Goal: Task Accomplishment & Management: Use online tool/utility

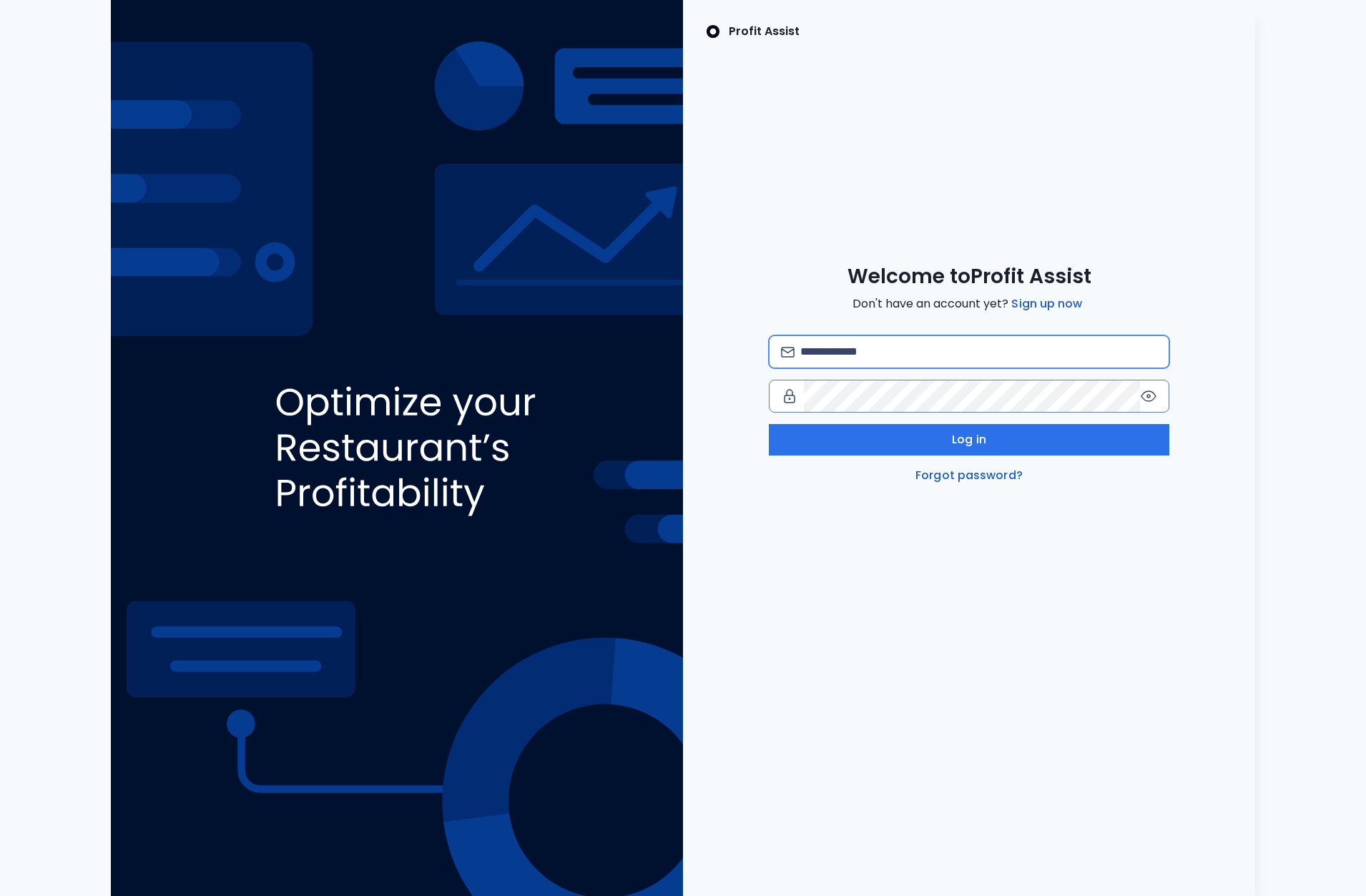
click at [872, 356] on input "email" at bounding box center [979, 352] width 357 height 31
type input "**********"
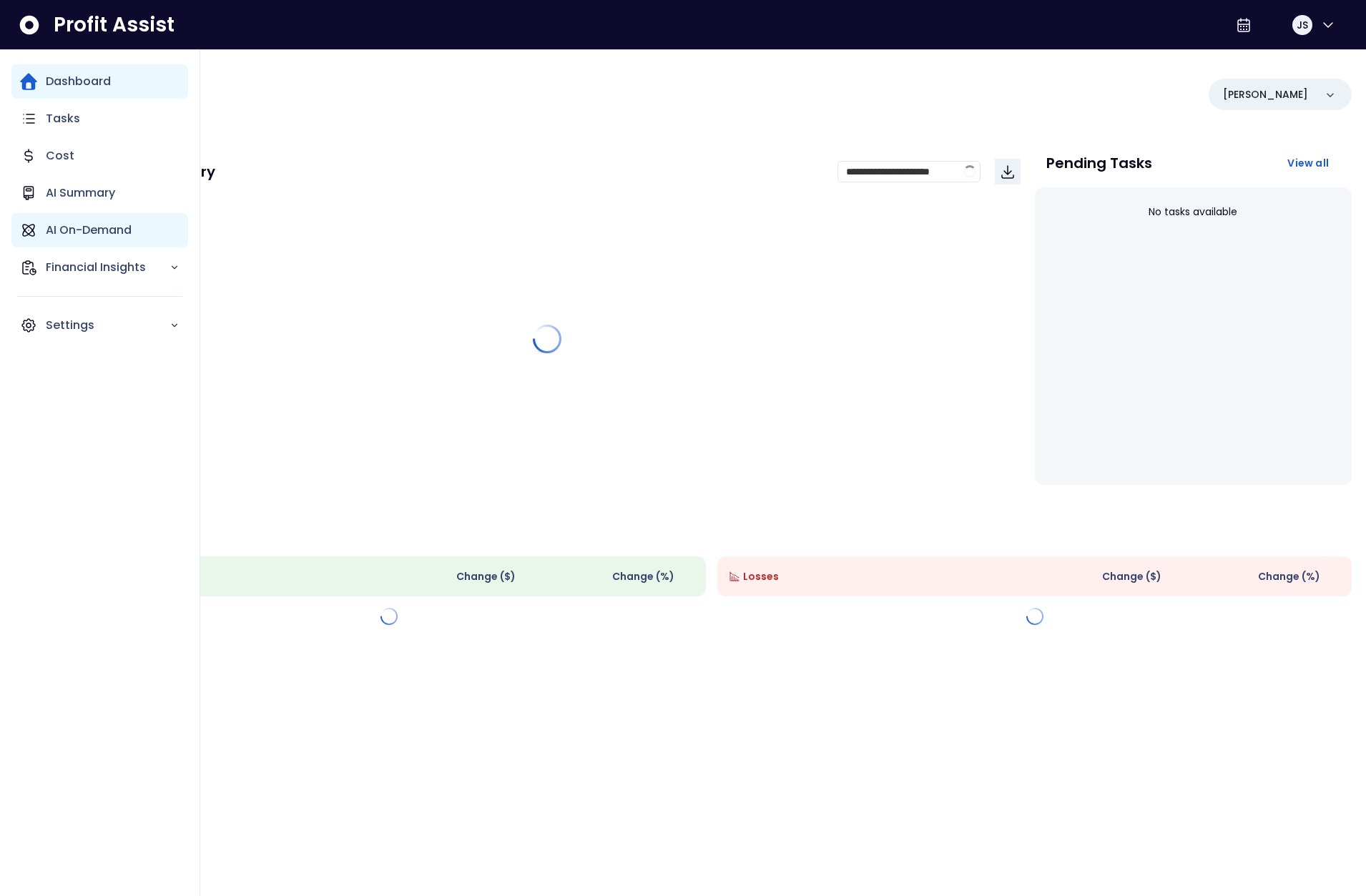
click at [46, 235] on p "AI On-Demand" at bounding box center [88, 230] width 86 height 17
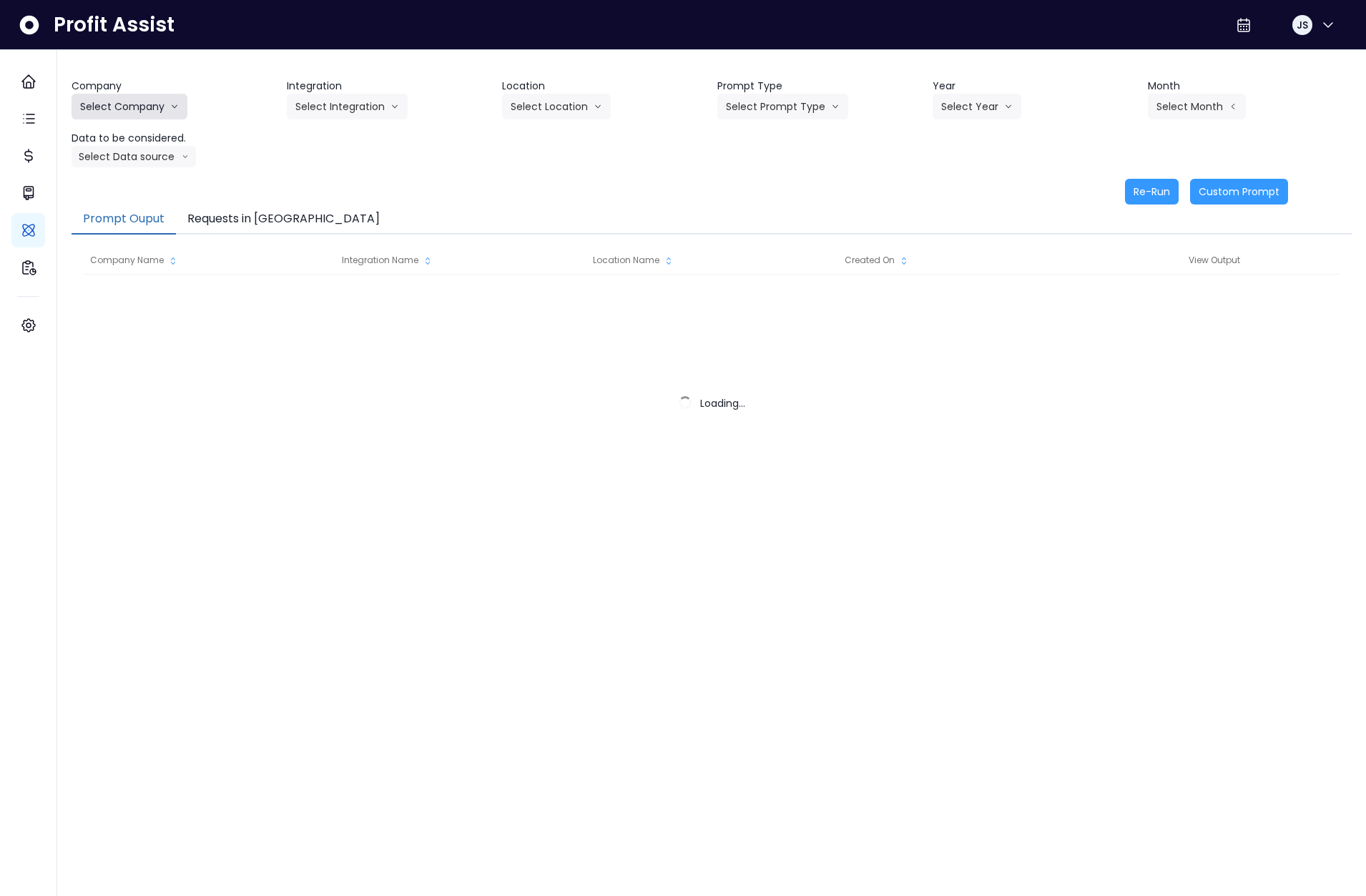
click at [145, 107] on button "Select Company" at bounding box center [130, 107] width 116 height 26
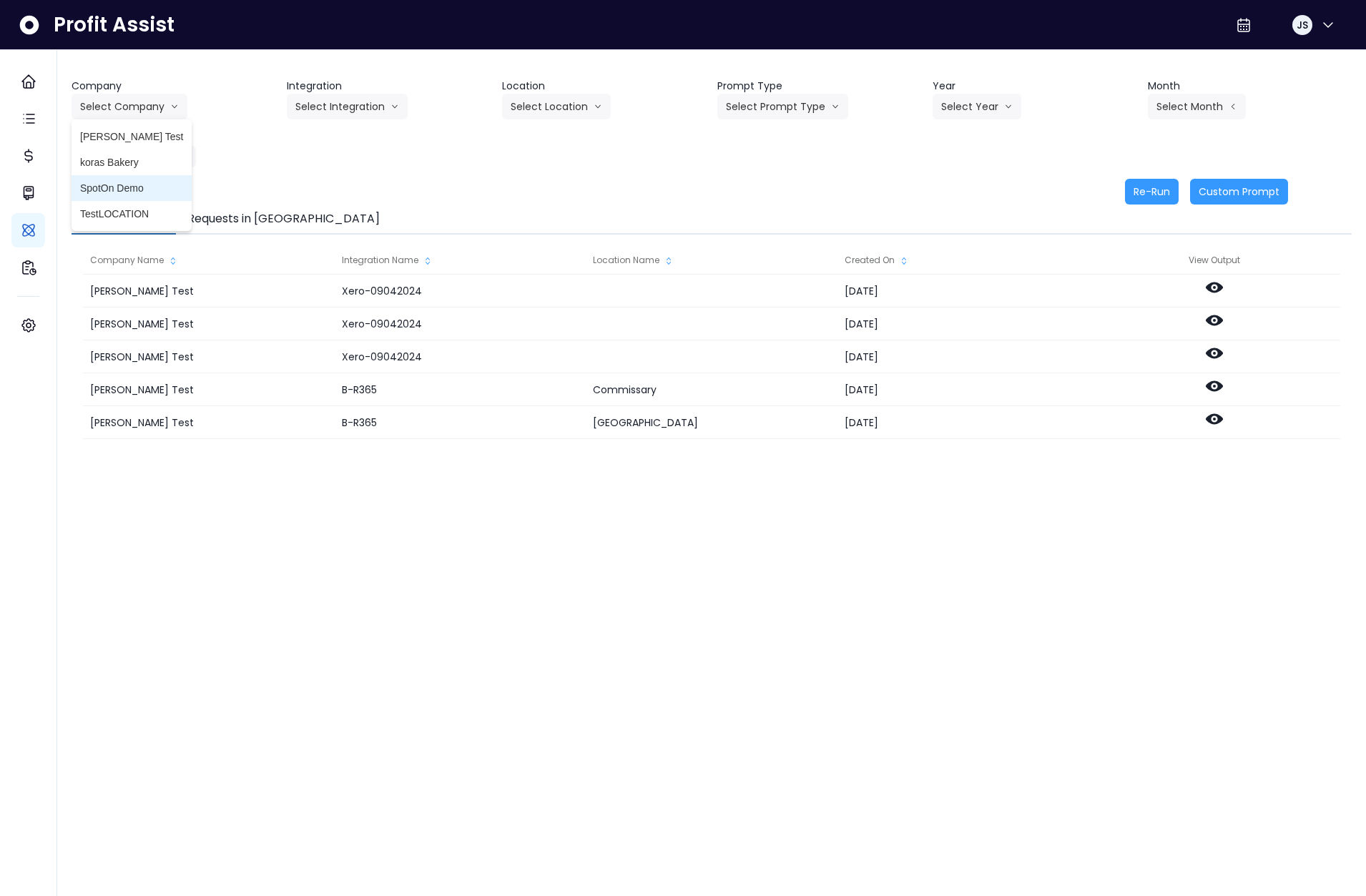
click at [120, 192] on span "SpotOn Demo" at bounding box center [131, 188] width 103 height 15
click at [327, 105] on button "Select Integration" at bounding box center [347, 107] width 120 height 26
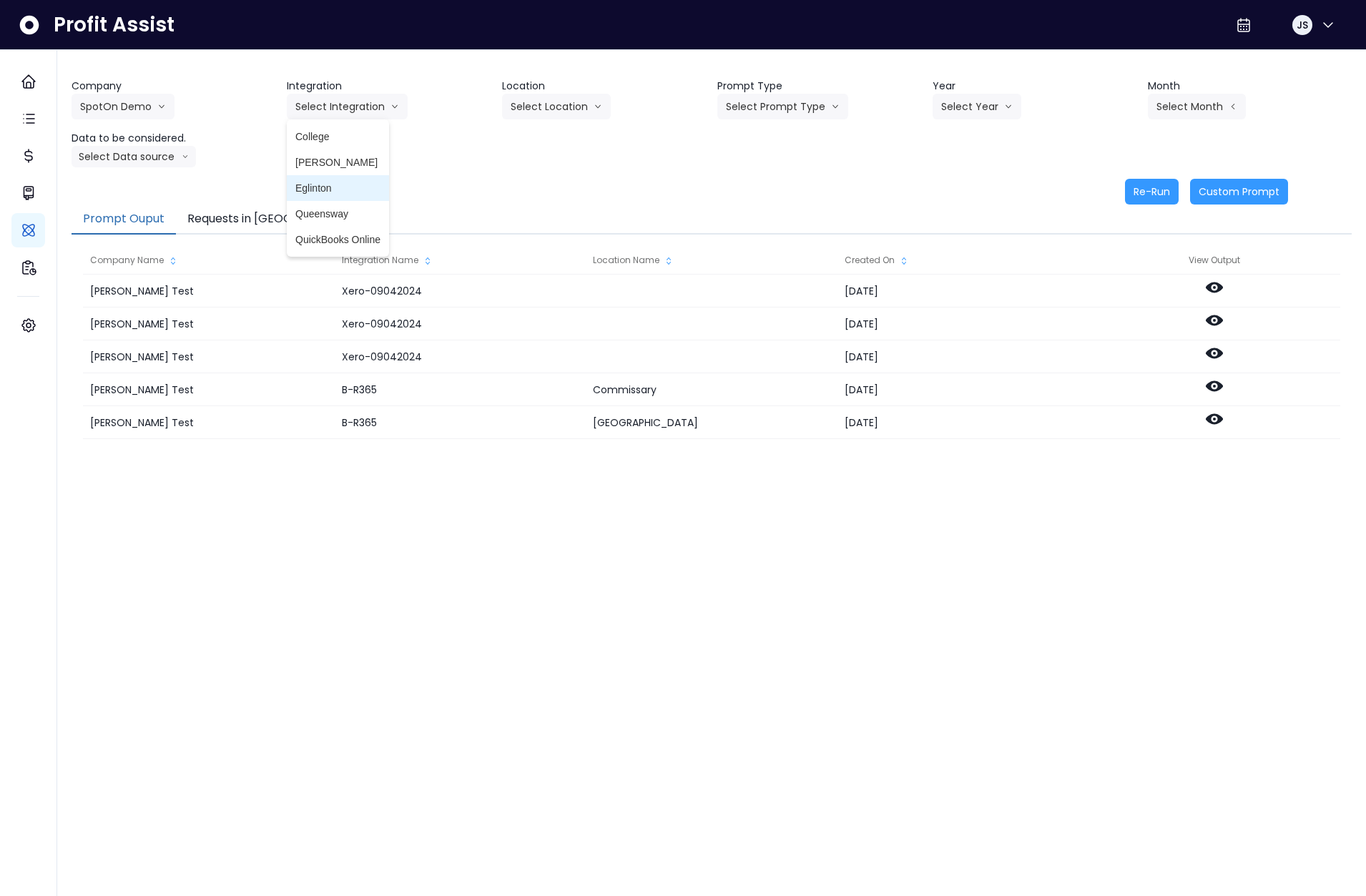
click at [314, 189] on span "Eglinton" at bounding box center [338, 188] width 85 height 15
click at [550, 103] on button "Select Location" at bounding box center [556, 107] width 108 height 26
click at [543, 143] on span "All Locations" at bounding box center [538, 136] width 56 height 15
click at [762, 104] on button "Select Prompt Type" at bounding box center [783, 107] width 131 height 26
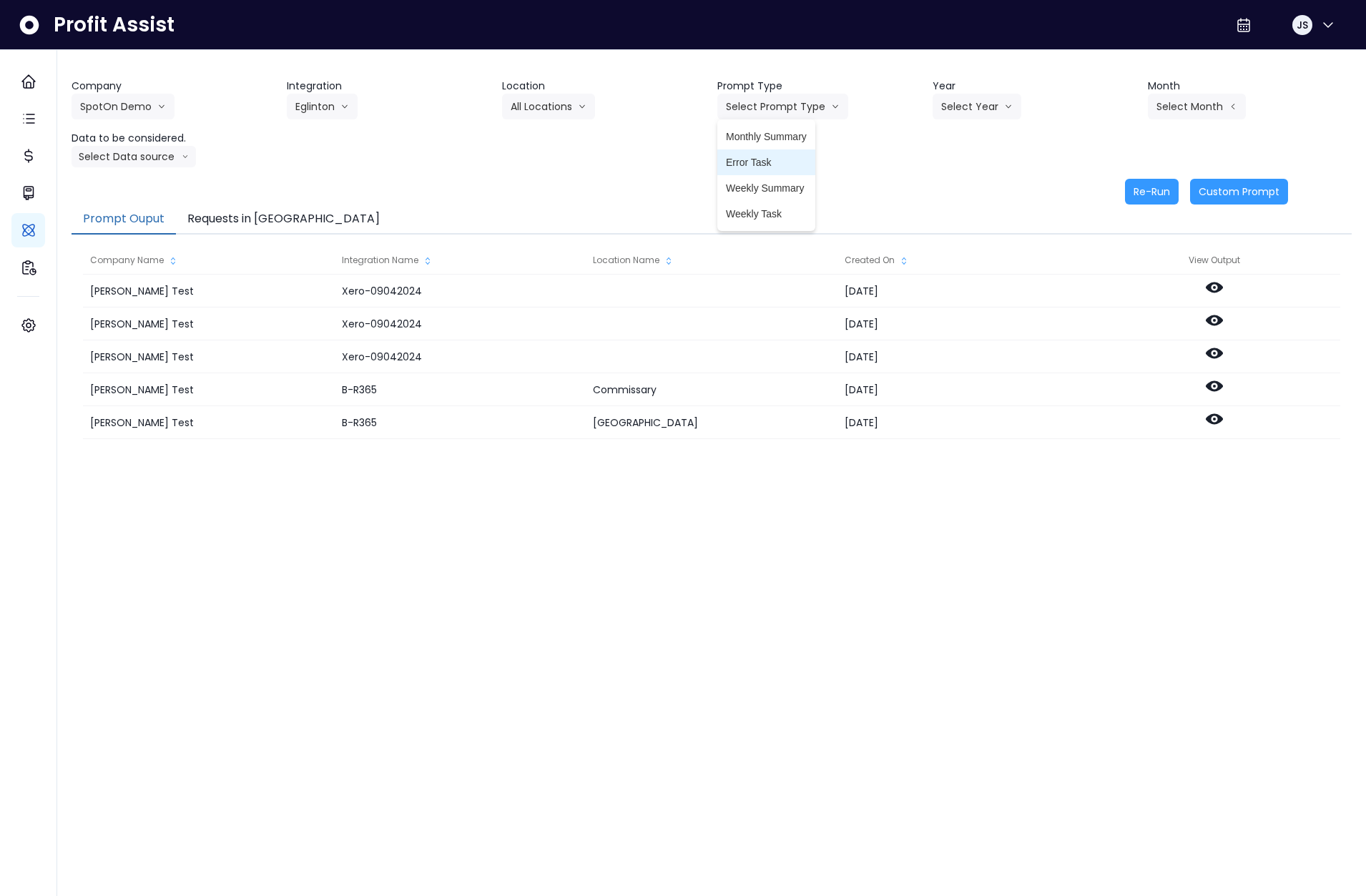
click at [759, 153] on li "Error Task" at bounding box center [766, 162] width 98 height 26
click at [959, 108] on button "Select Year" at bounding box center [977, 107] width 88 height 26
click at [963, 192] on span "2025" at bounding box center [953, 188] width 23 height 15
click at [1187, 108] on button "Select Month" at bounding box center [1196, 107] width 98 height 26
click at [1115, 270] on span "July" at bounding box center [1125, 265] width 28 height 15
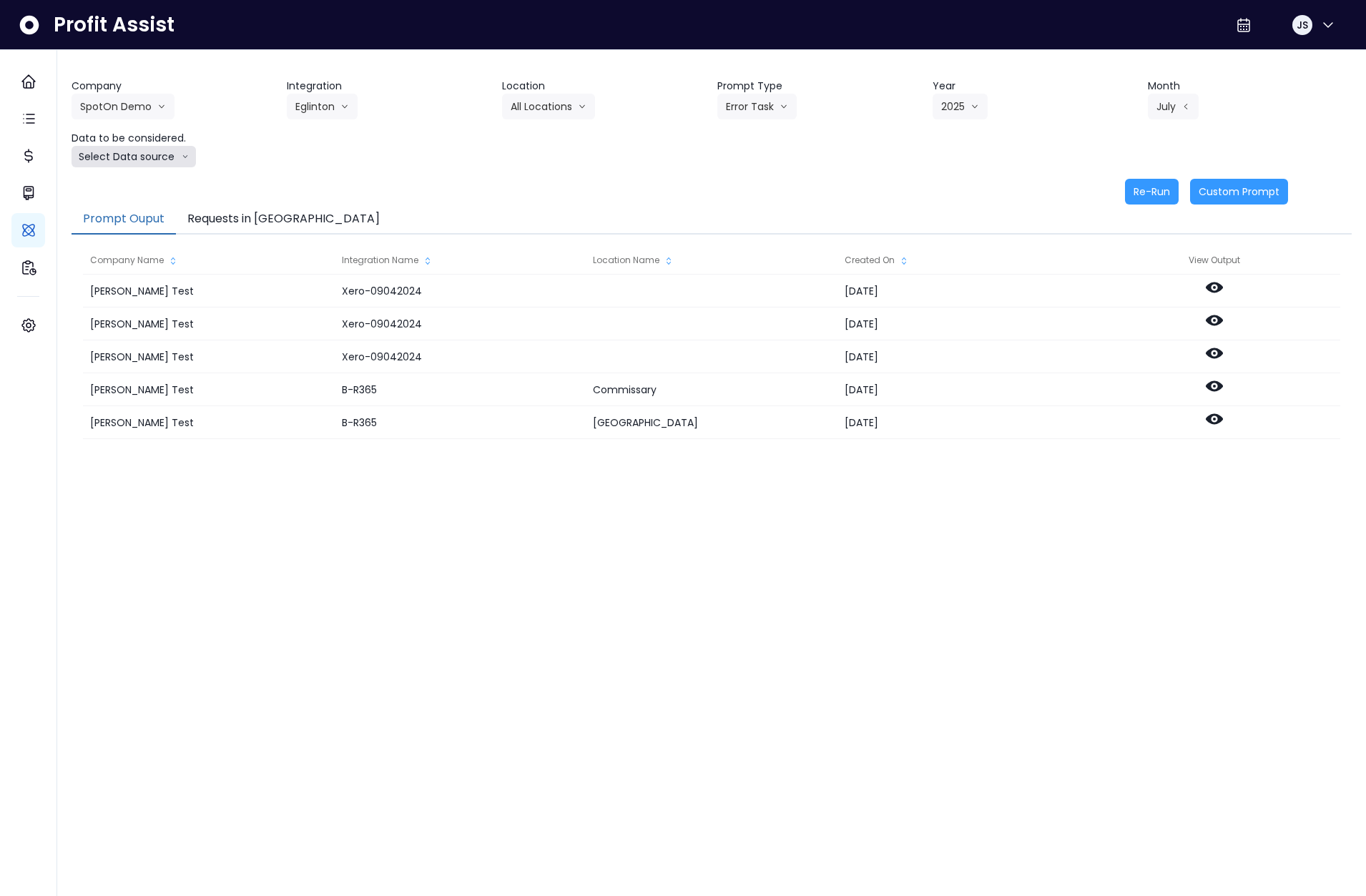
click at [132, 159] on button "Select Data source" at bounding box center [134, 156] width 125 height 22
click at [133, 183] on span "Comparison overtime" at bounding box center [127, 185] width 95 height 15
click at [1161, 190] on button "Re-Run" at bounding box center [1152, 192] width 54 height 26
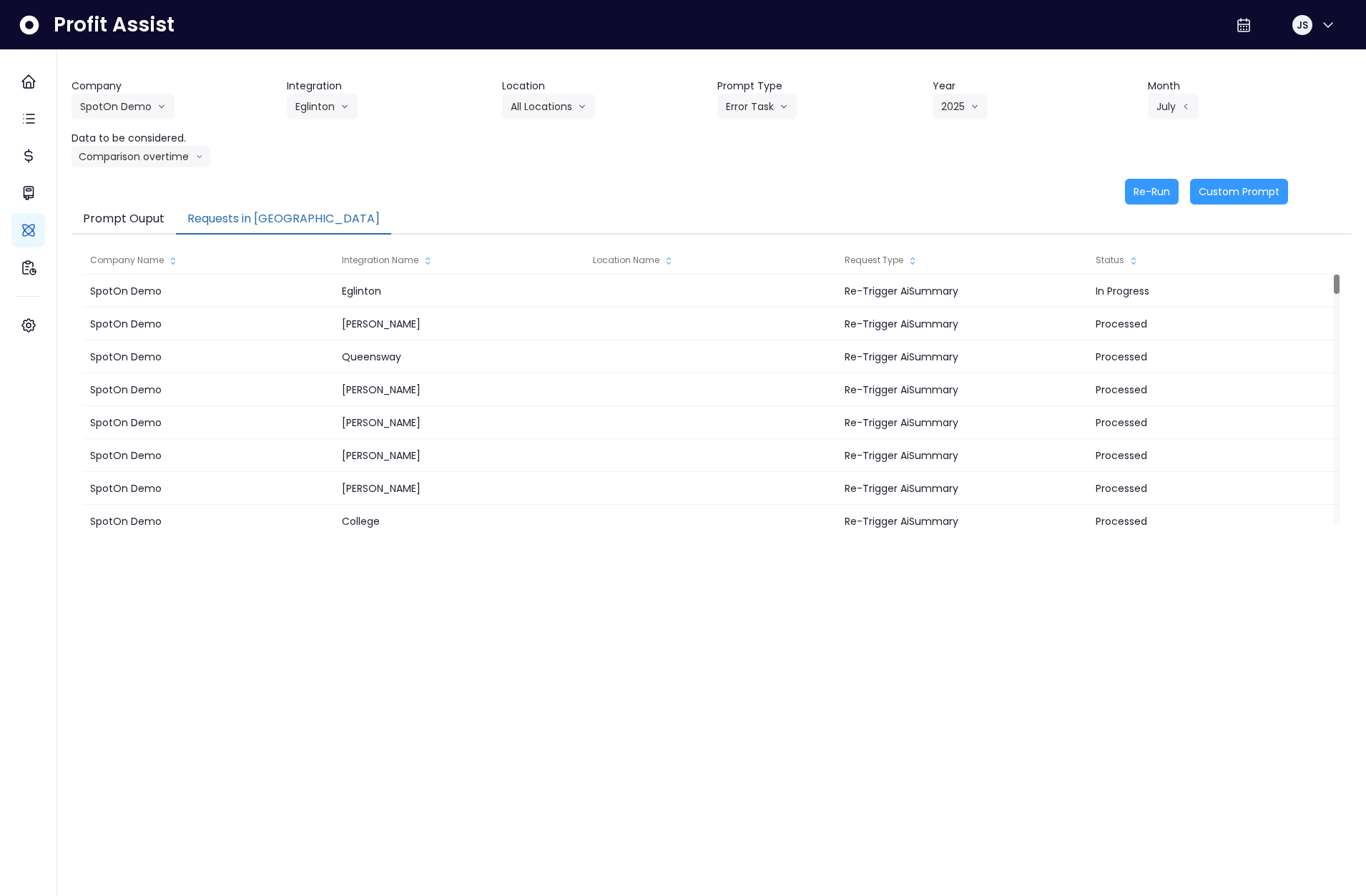
click at [246, 217] on button "Requests in [GEOGRAPHIC_DATA]" at bounding box center [283, 219] width 215 height 30
click at [767, 112] on button "Error Task" at bounding box center [758, 107] width 80 height 26
click at [767, 134] on span "Monthly Summary" at bounding box center [765, 136] width 81 height 15
click at [120, 152] on button "Comparison overtime" at bounding box center [141, 156] width 139 height 22
click at [127, 211] on span "Location Analysis" at bounding box center [127, 210] width 95 height 15
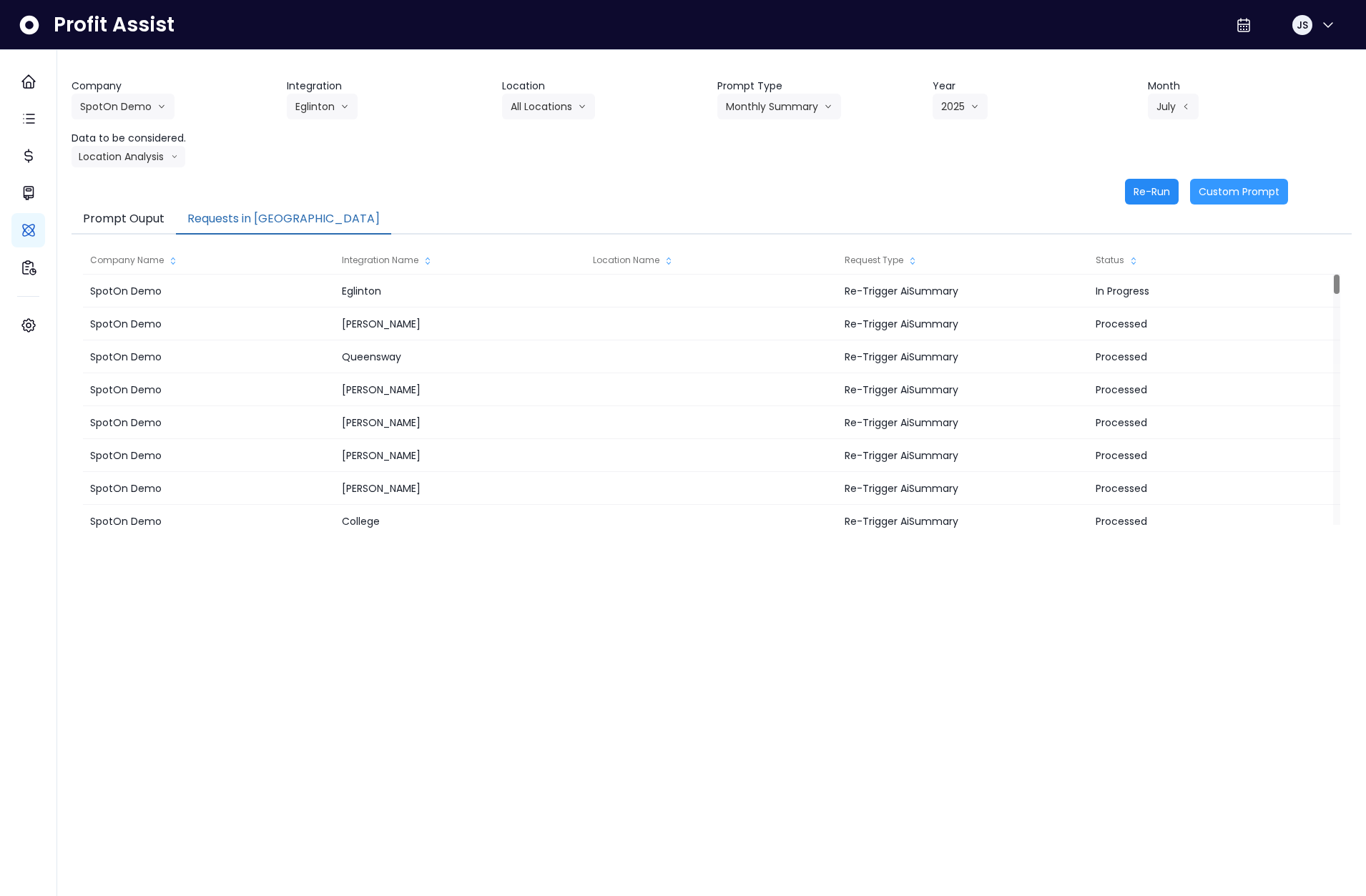
click at [1147, 194] on button "Re-Run" at bounding box center [1152, 192] width 54 height 26
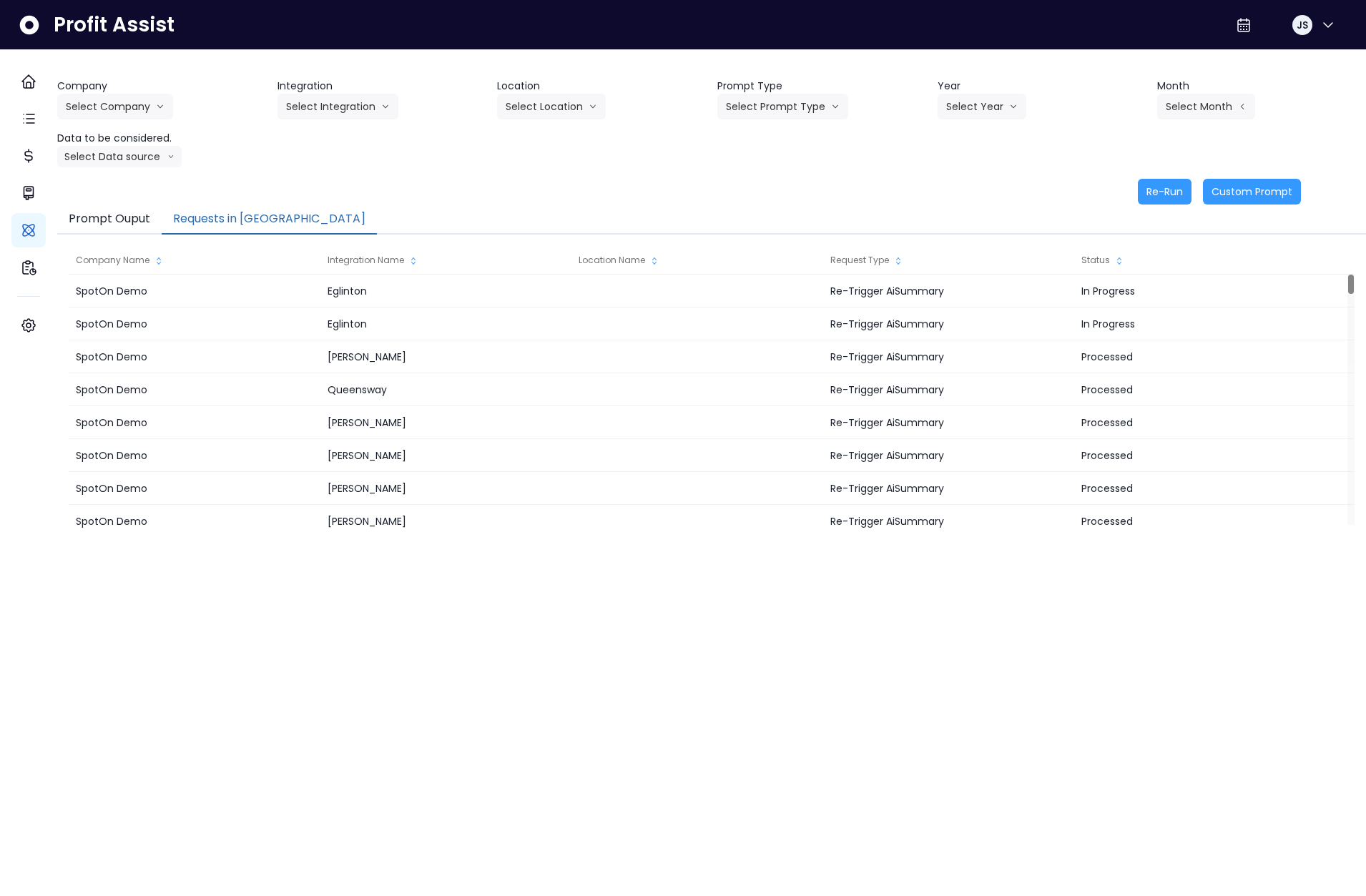
click at [231, 227] on button "Requests in [GEOGRAPHIC_DATA]" at bounding box center [269, 219] width 215 height 30
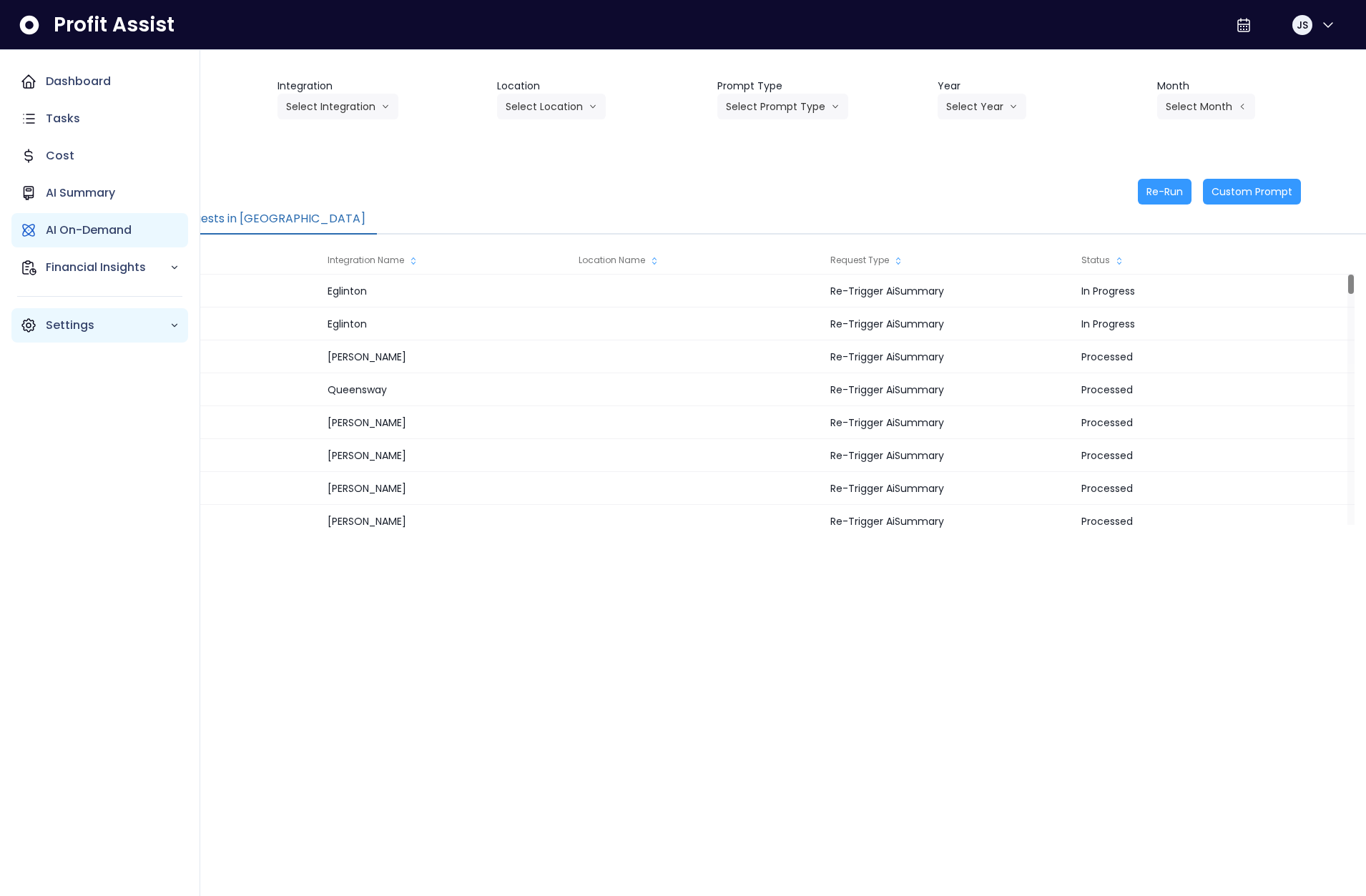
click at [29, 323] on icon "Main navigation" at bounding box center [29, 326] width 17 height 17
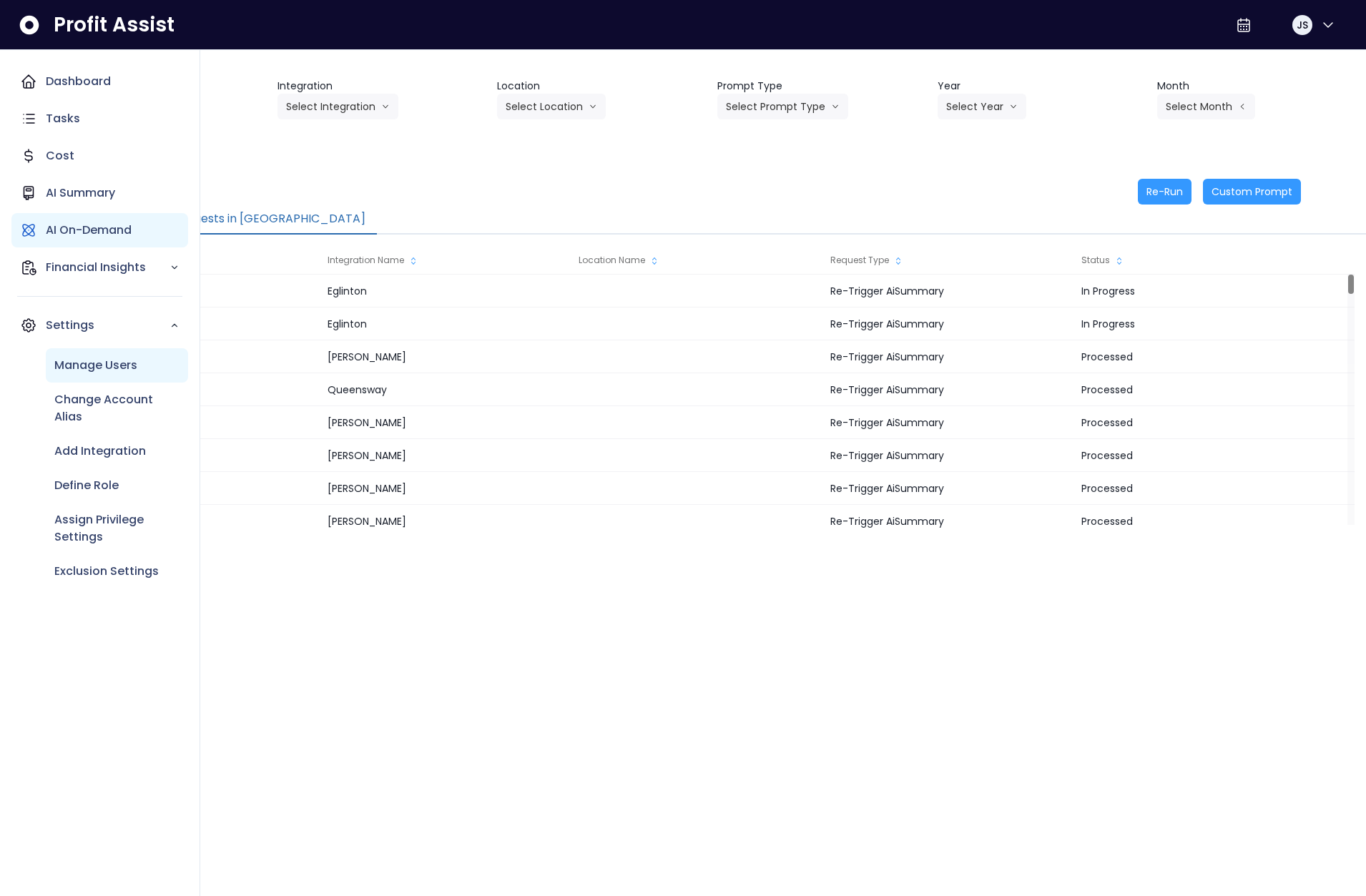
click at [101, 358] on p "Manage Users" at bounding box center [96, 366] width 83 height 17
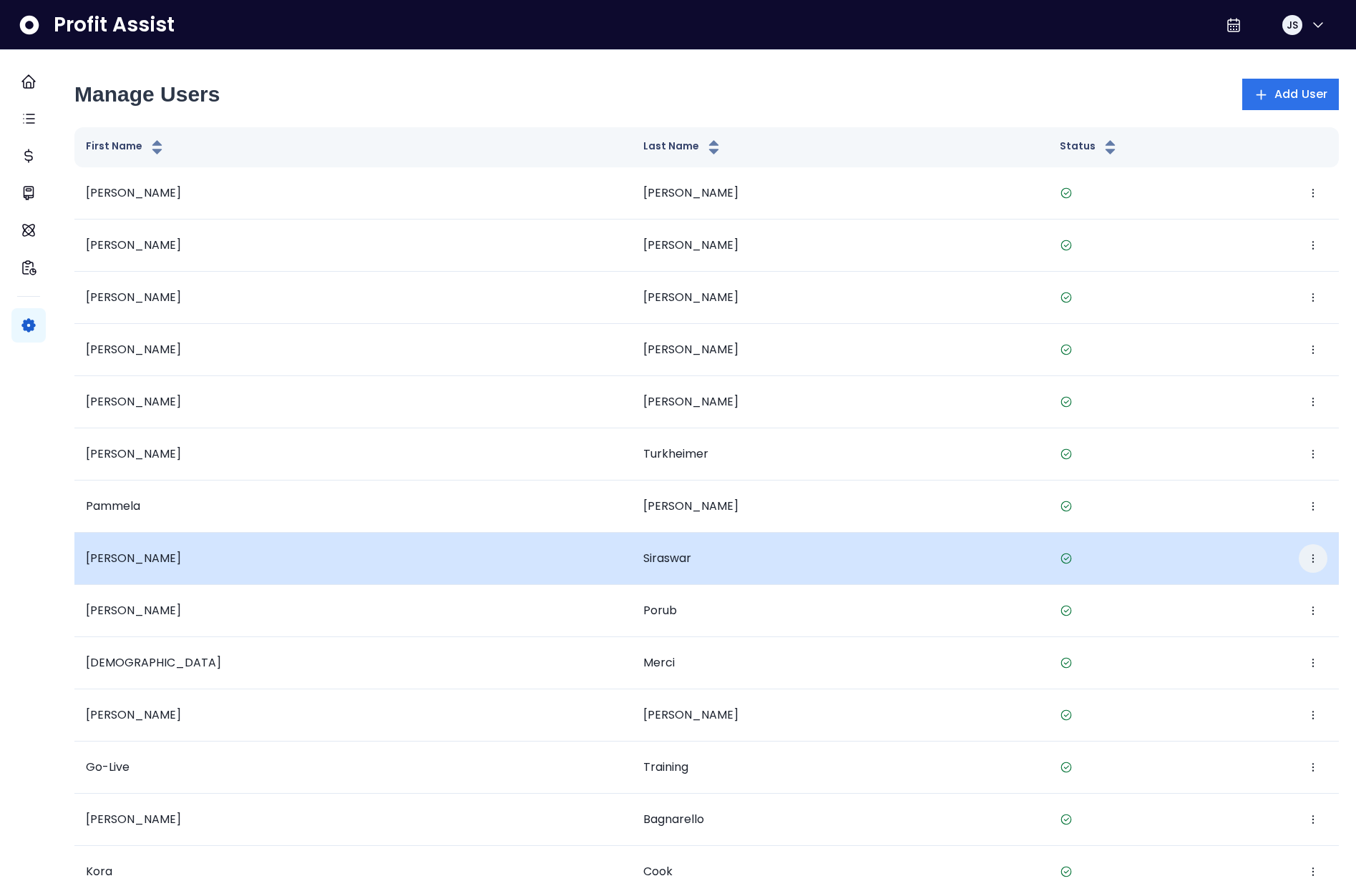
click at [1307, 558] on icon "button" at bounding box center [1312, 558] width 11 height 11
click at [1254, 591] on button "Edit" at bounding box center [1232, 602] width 159 height 35
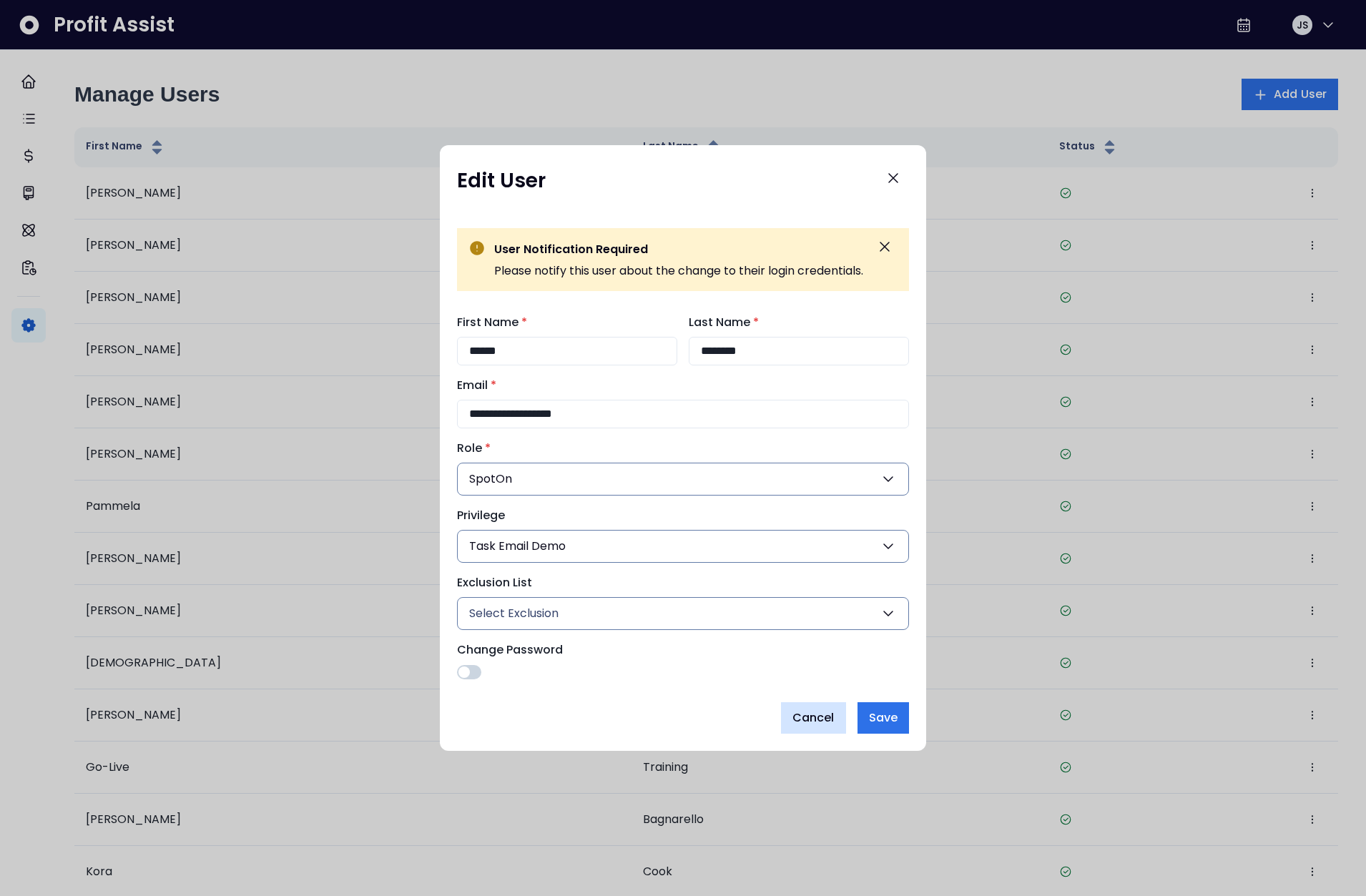
click at [813, 717] on span "Cancel" at bounding box center [813, 718] width 42 height 17
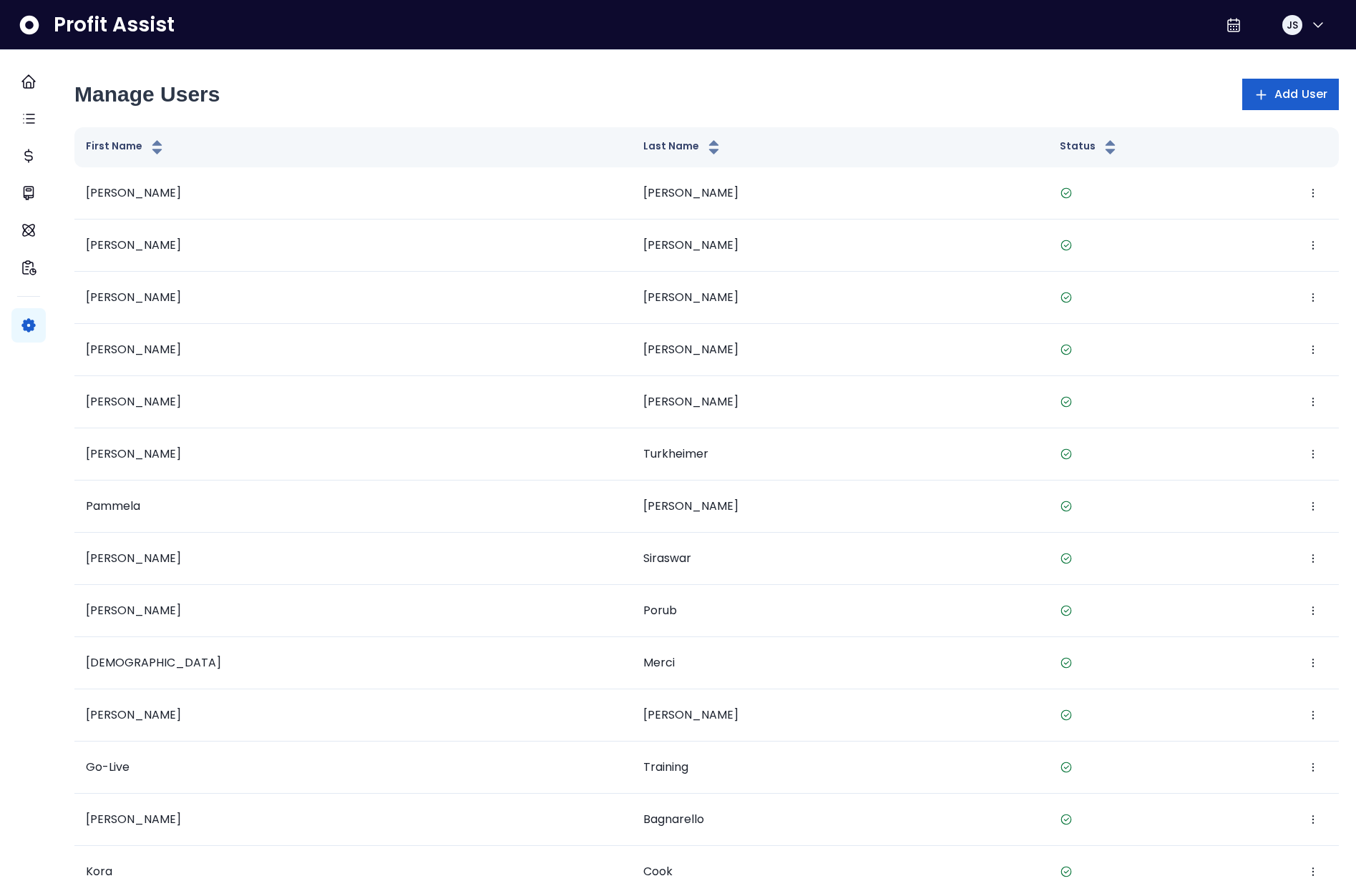
click at [1254, 96] on icon "button" at bounding box center [1261, 94] width 15 height 15
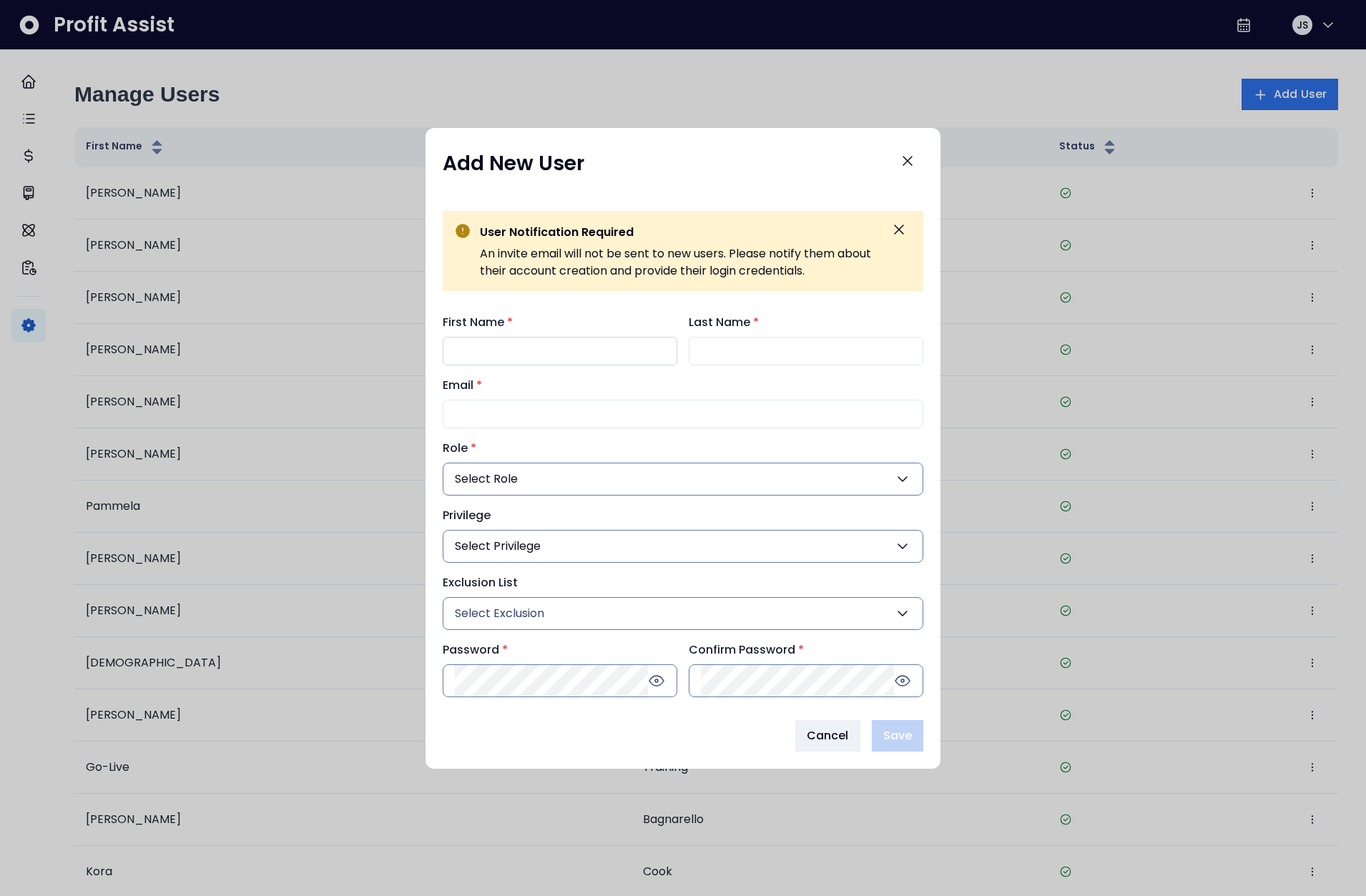
click at [577, 353] on input "First Name *" at bounding box center [560, 351] width 235 height 29
type input "******"
type input "*********"
type input "**********"
click at [524, 485] on button "Select Role" at bounding box center [683, 479] width 480 height 33
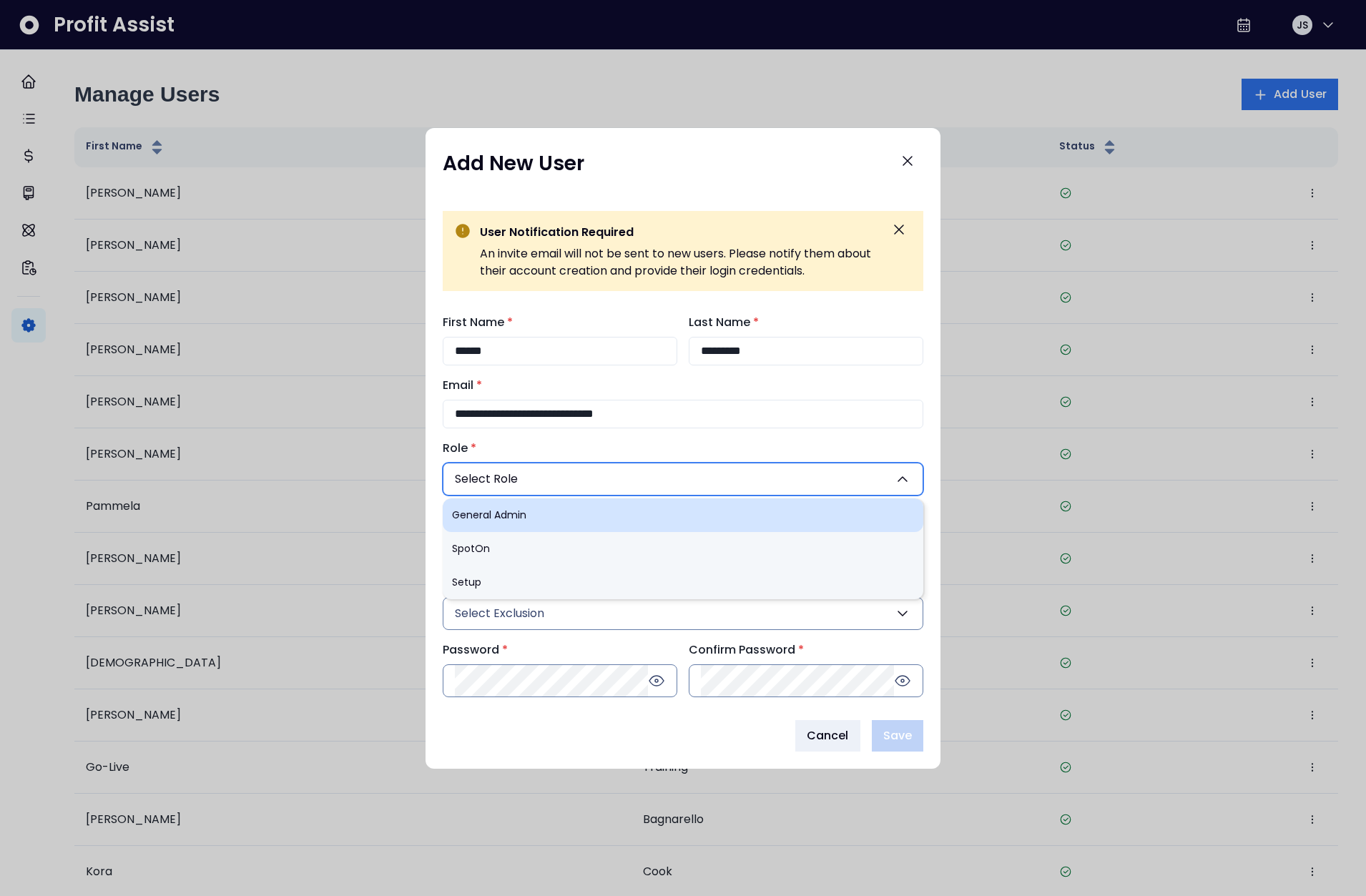
click at [522, 507] on li "General Admin" at bounding box center [683, 515] width 480 height 34
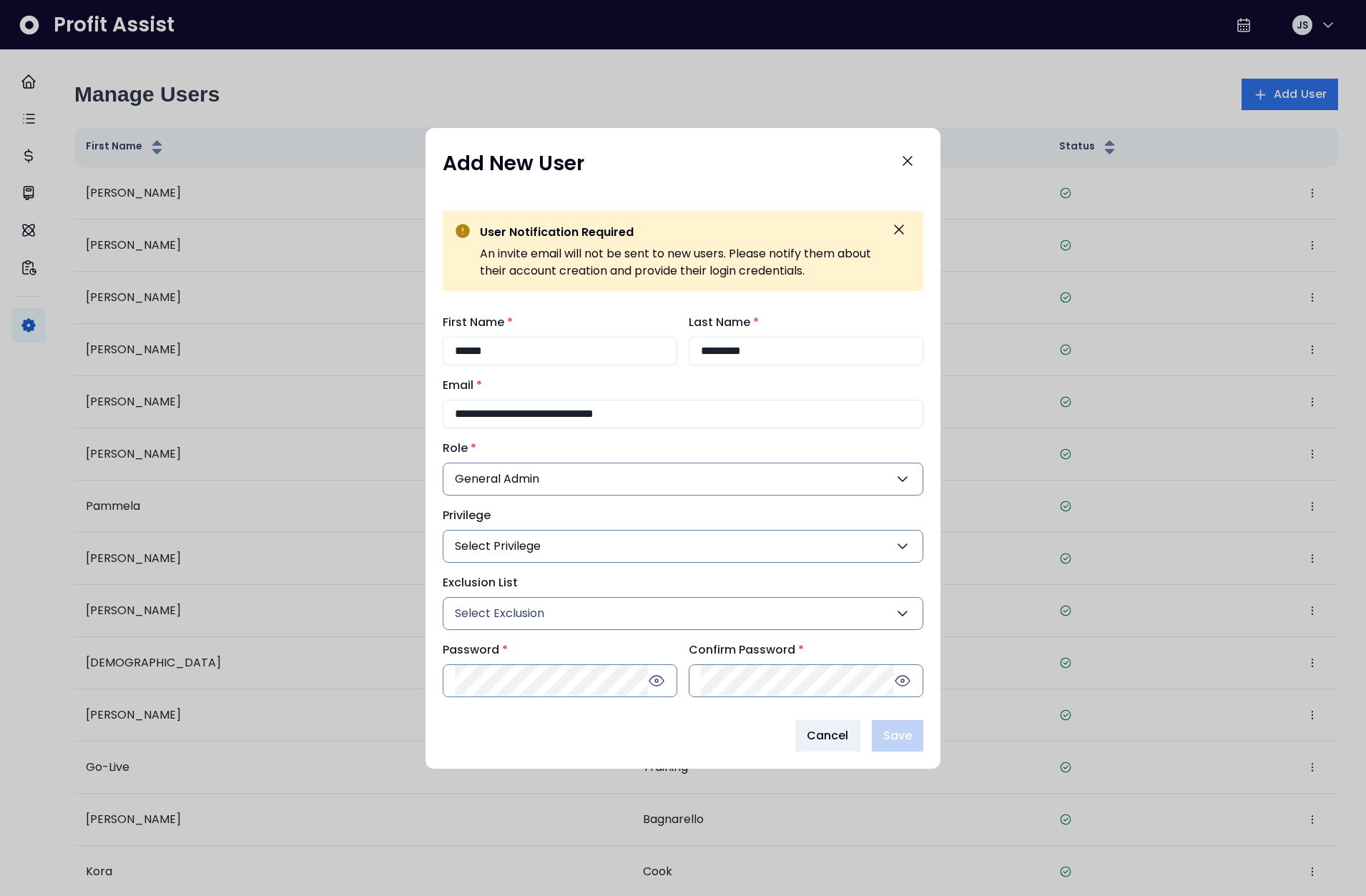
click at [528, 479] on span "General Admin" at bounding box center [497, 479] width 84 height 17
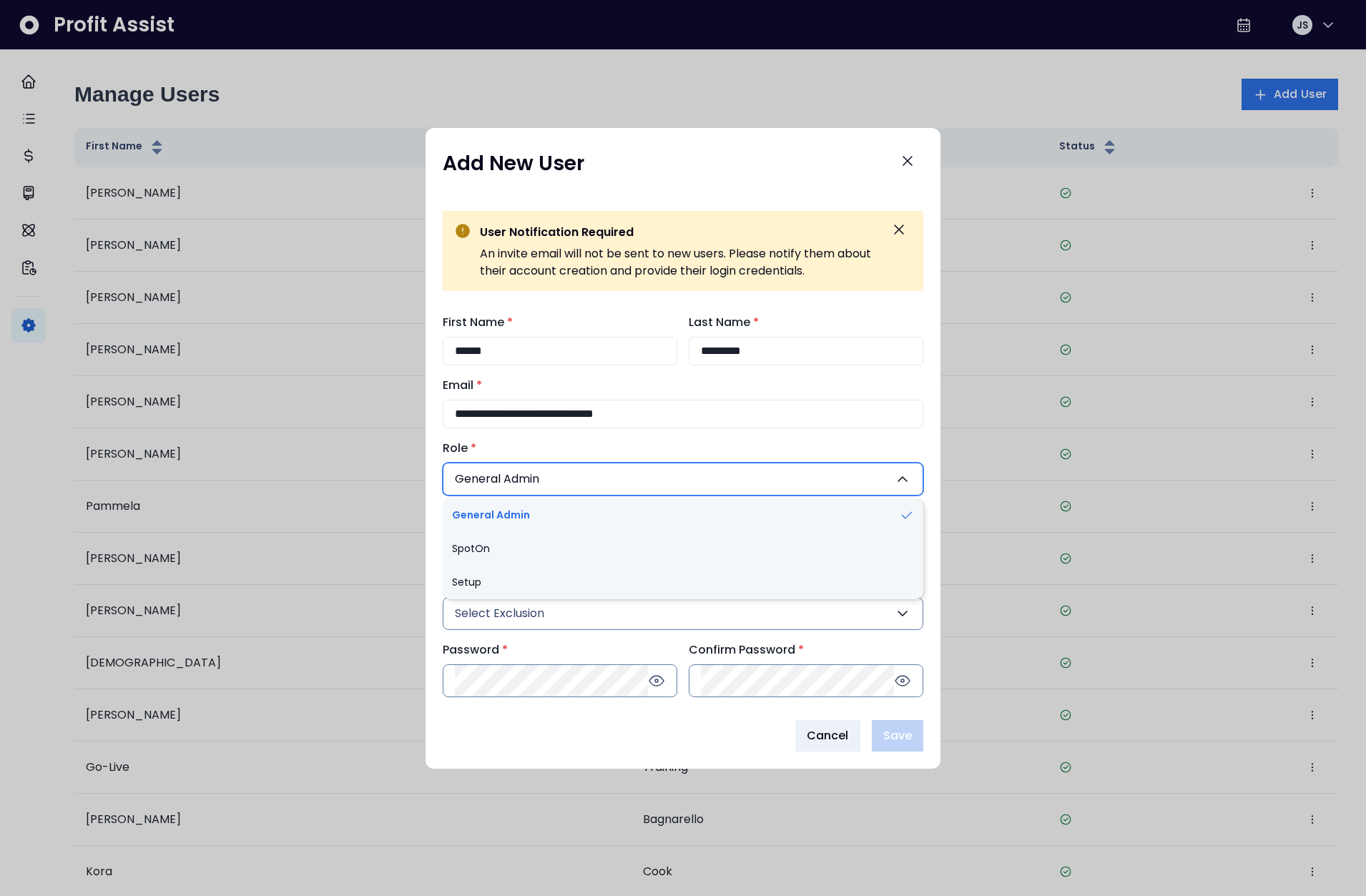
click at [507, 542] on li "SpotOn" at bounding box center [683, 549] width 480 height 34
type input "**"
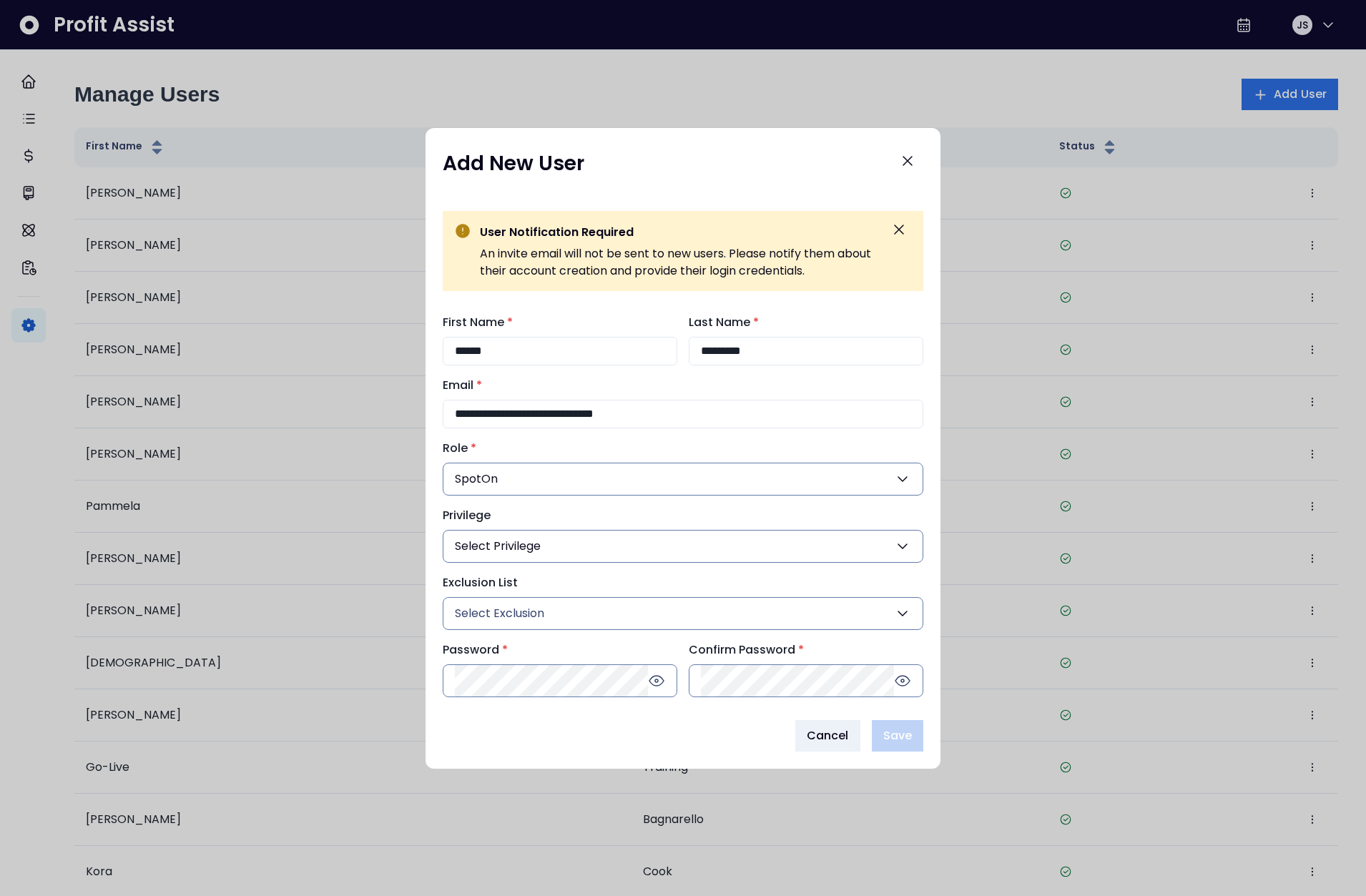
click at [551, 542] on button "Select Privilege" at bounding box center [683, 546] width 480 height 33
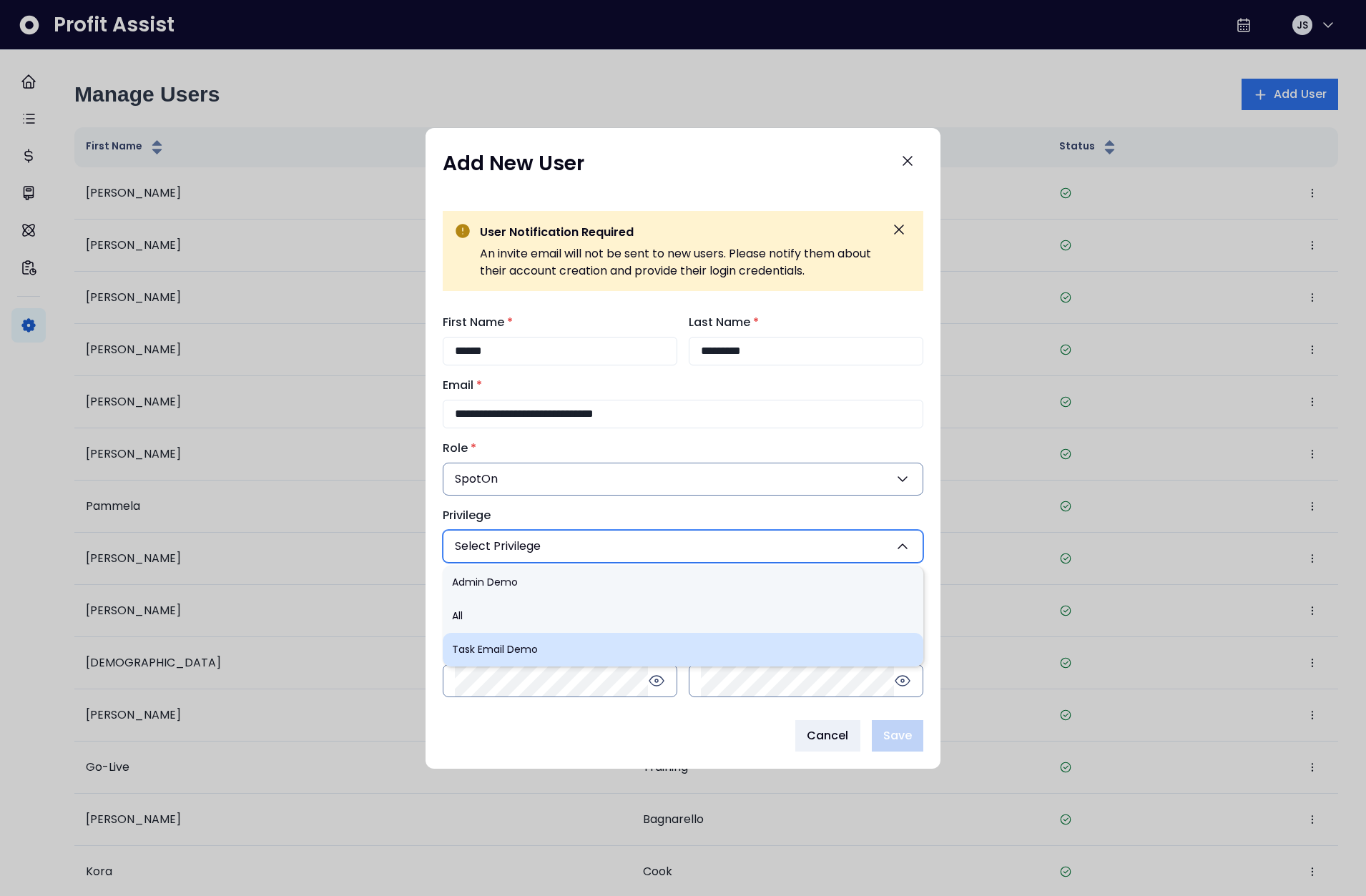
click at [537, 653] on li "Task Email Demo" at bounding box center [683, 649] width 480 height 34
type input "***"
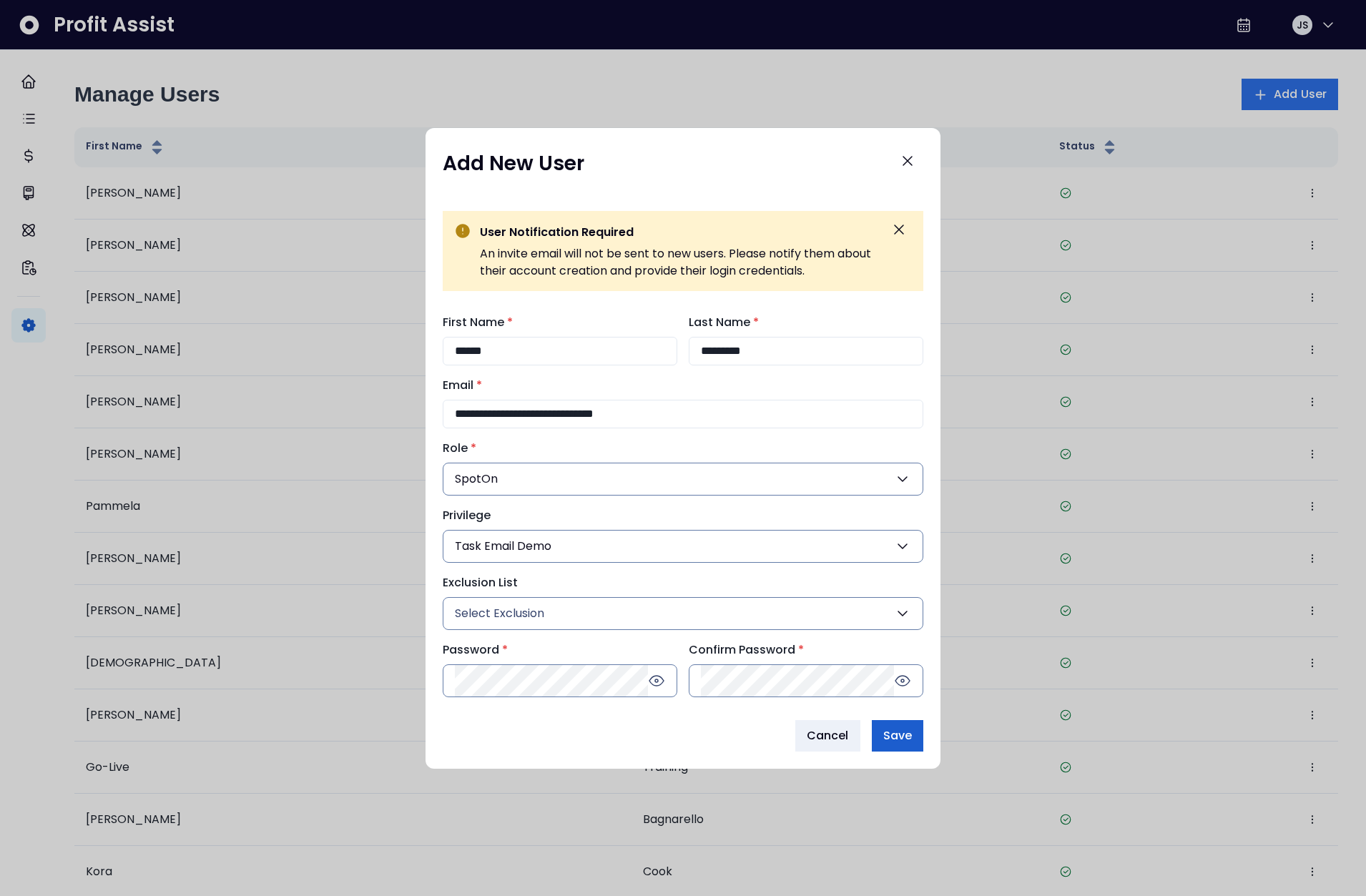
click at [914, 738] on button "Save" at bounding box center [897, 736] width 51 height 31
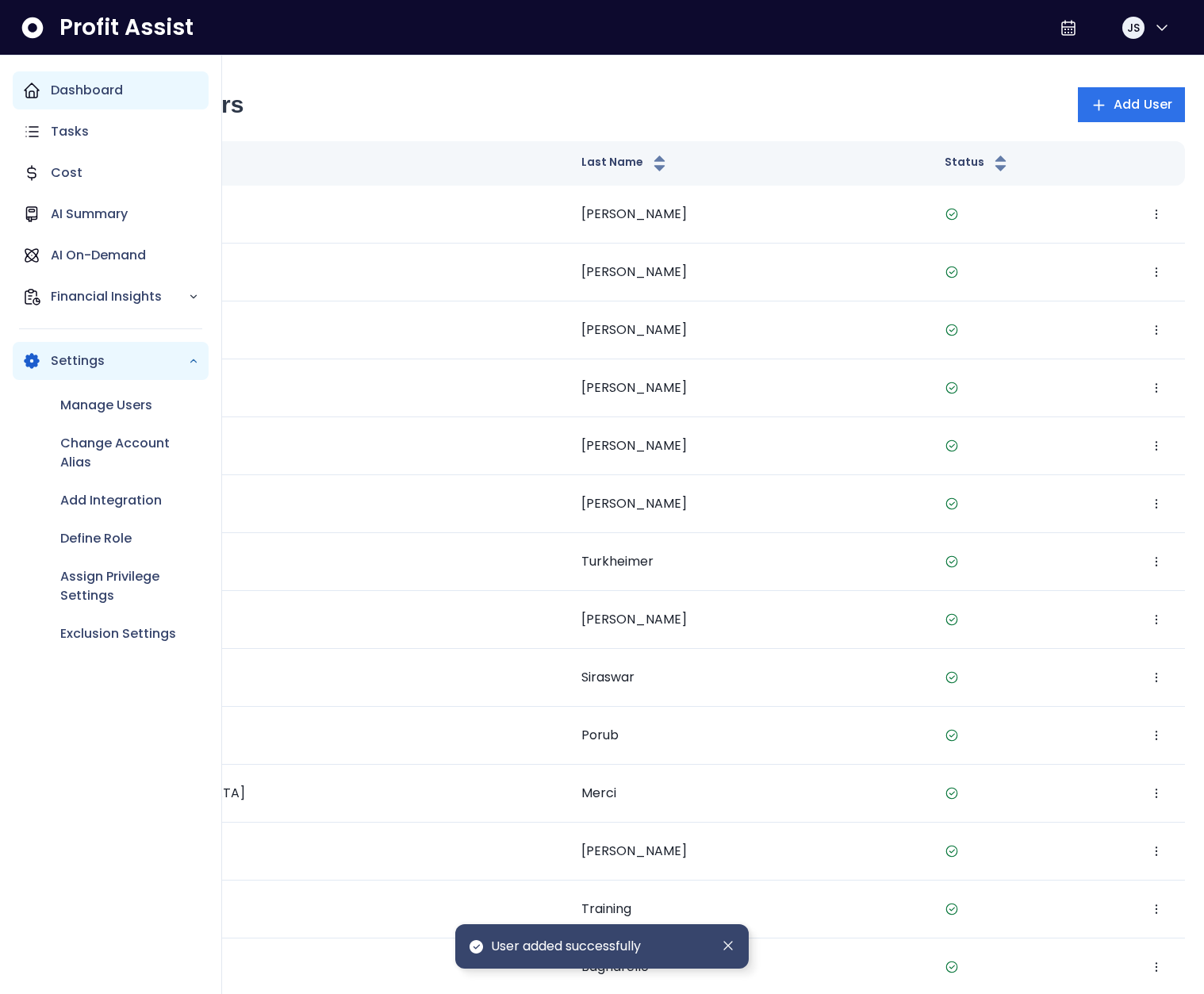
click at [62, 87] on p "Dashboard" at bounding box center [86, 90] width 72 height 19
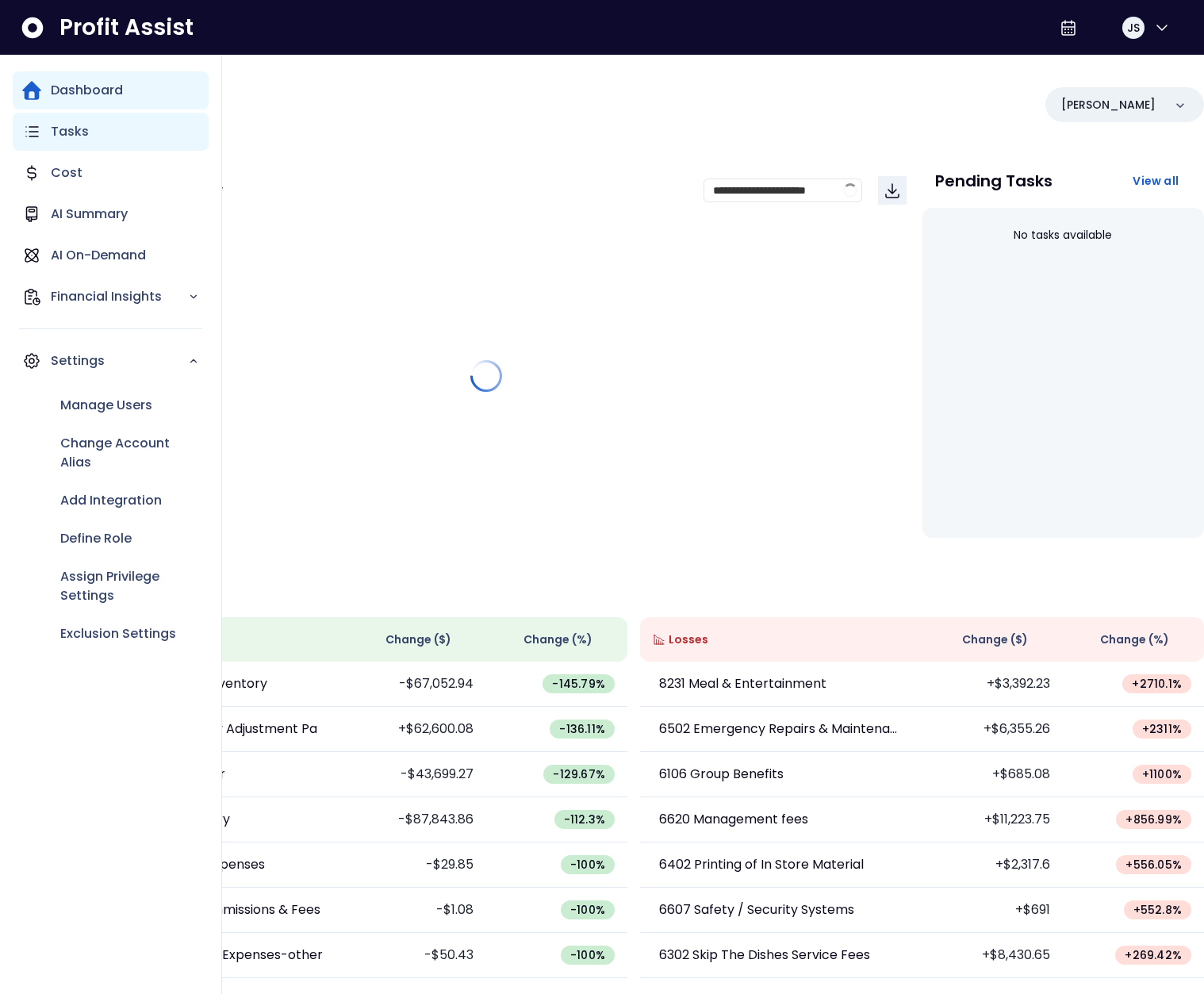
click at [40, 137] on icon "Main navigation" at bounding box center [32, 132] width 19 height 19
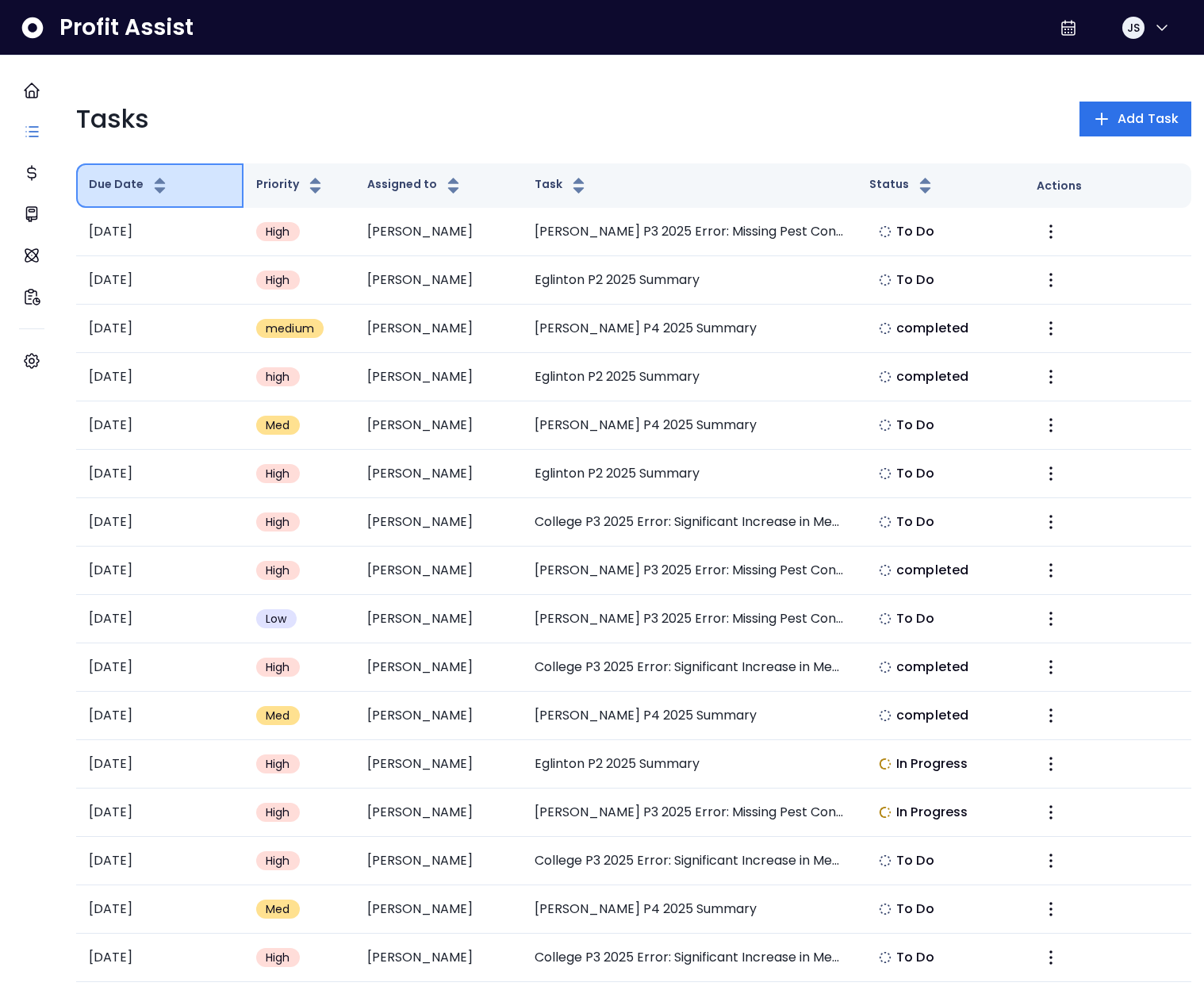
click at [128, 183] on button "Due Date" at bounding box center [129, 186] width 81 height 19
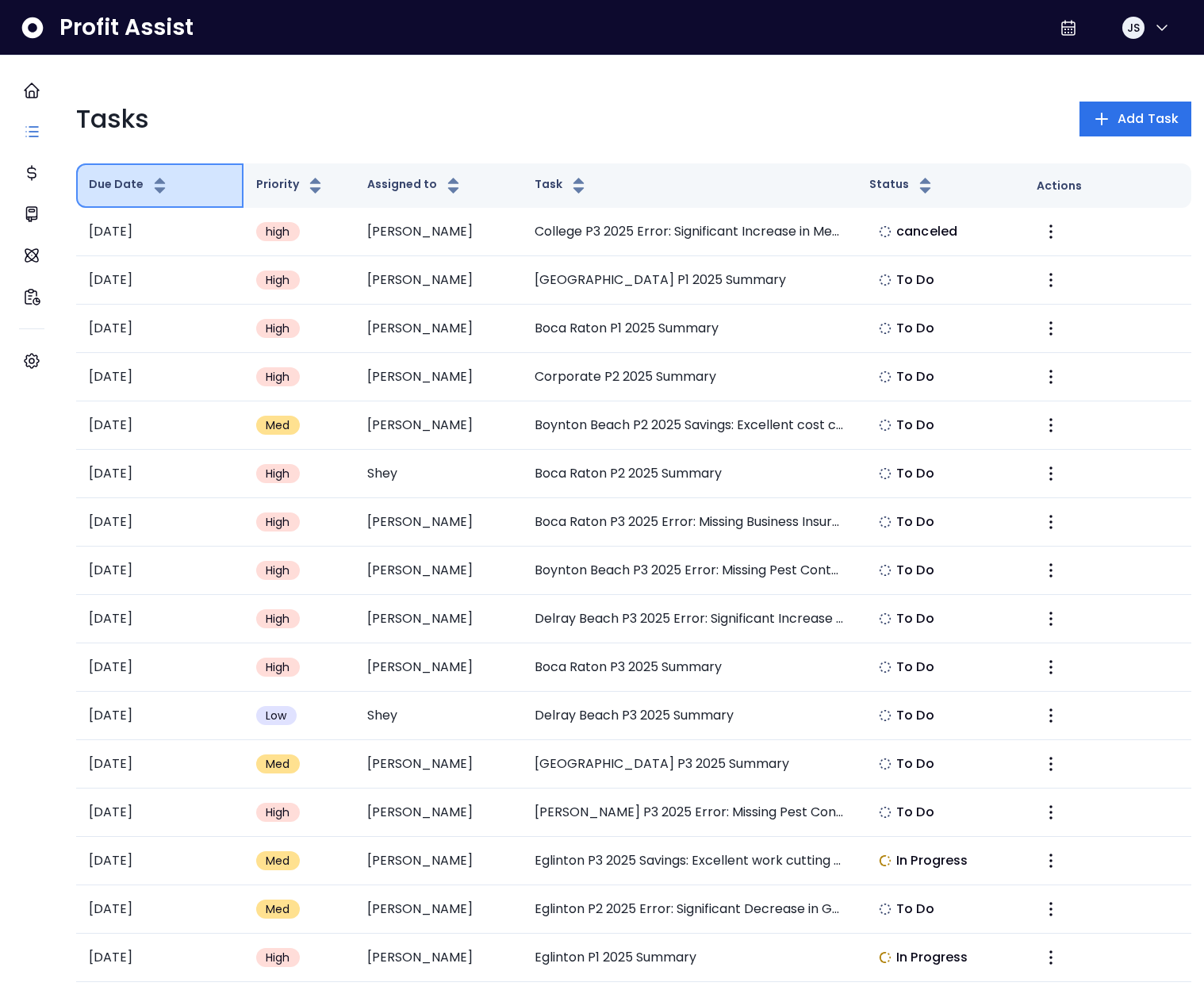
click at [128, 183] on button "Due Date" at bounding box center [129, 186] width 81 height 19
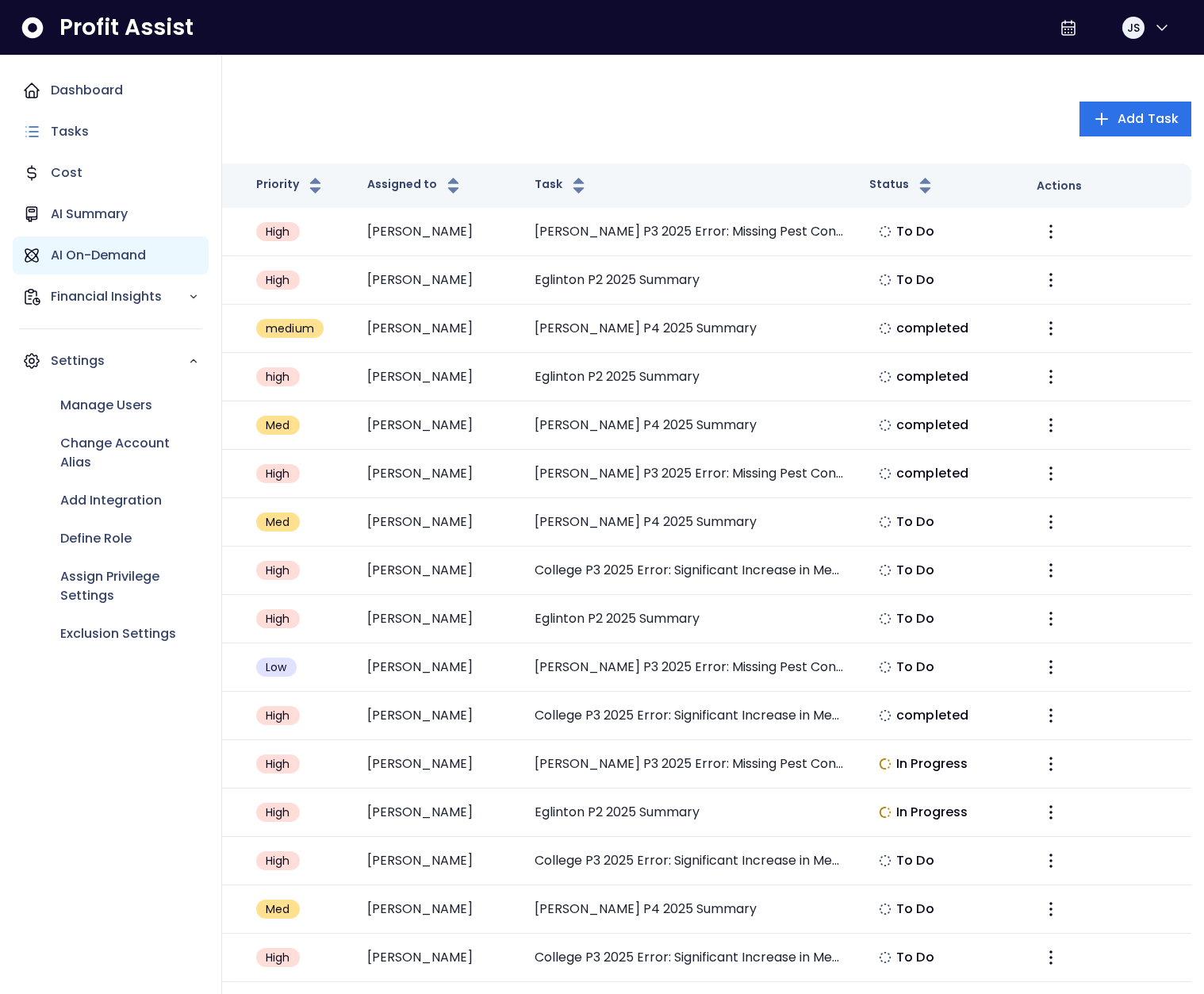
click at [60, 247] on p "AI On-Demand" at bounding box center [98, 256] width 95 height 19
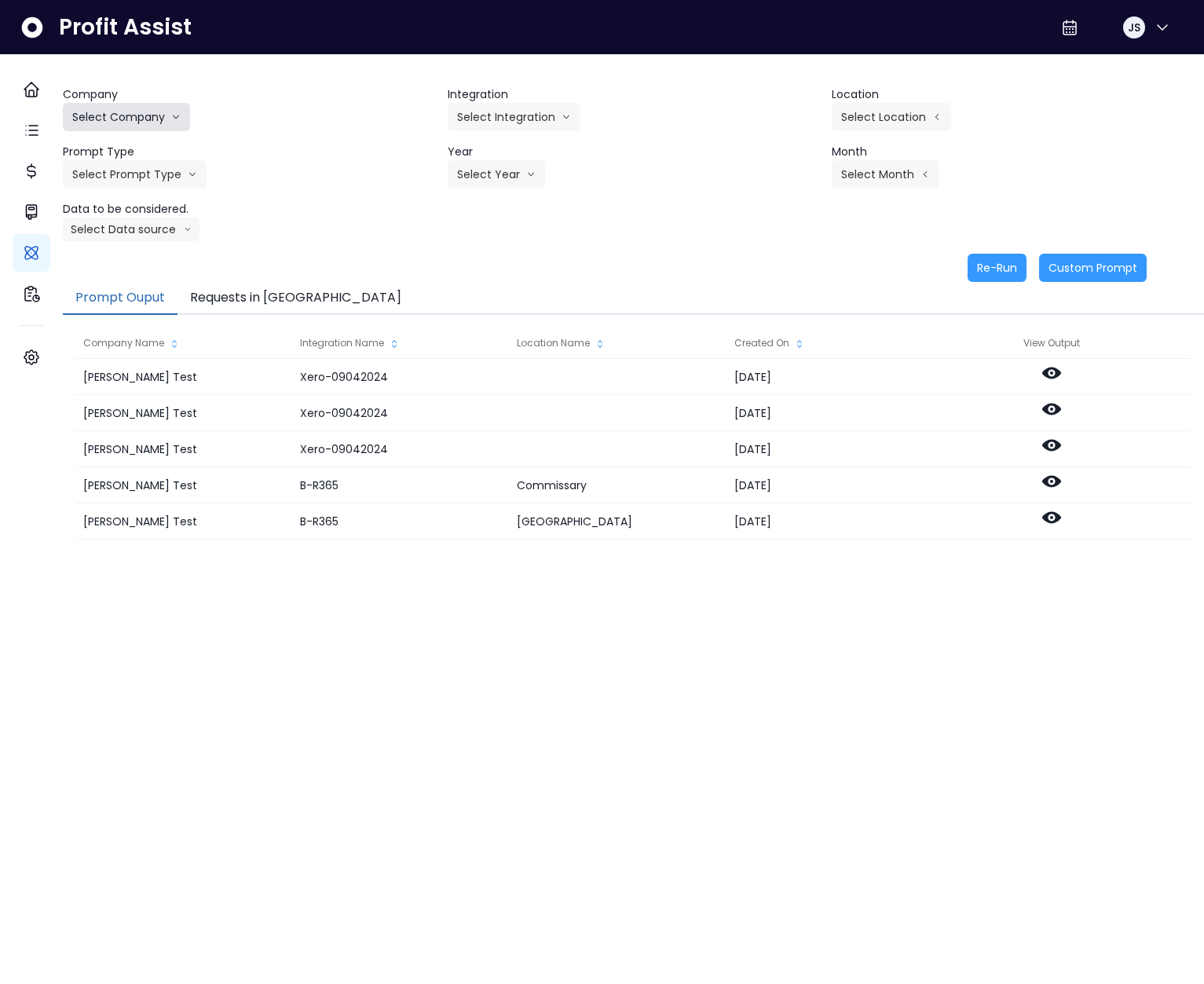
click at [149, 116] on button "Select Company" at bounding box center [127, 117] width 128 height 29
click at [132, 215] on li "SpotOn Demo" at bounding box center [128, 207] width 132 height 29
click at [530, 118] on button "Select Integration" at bounding box center [513, 117] width 132 height 29
click at [496, 145] on span "College" at bounding box center [503, 149] width 93 height 16
click at [889, 126] on button "Select Location" at bounding box center [891, 117] width 119 height 29
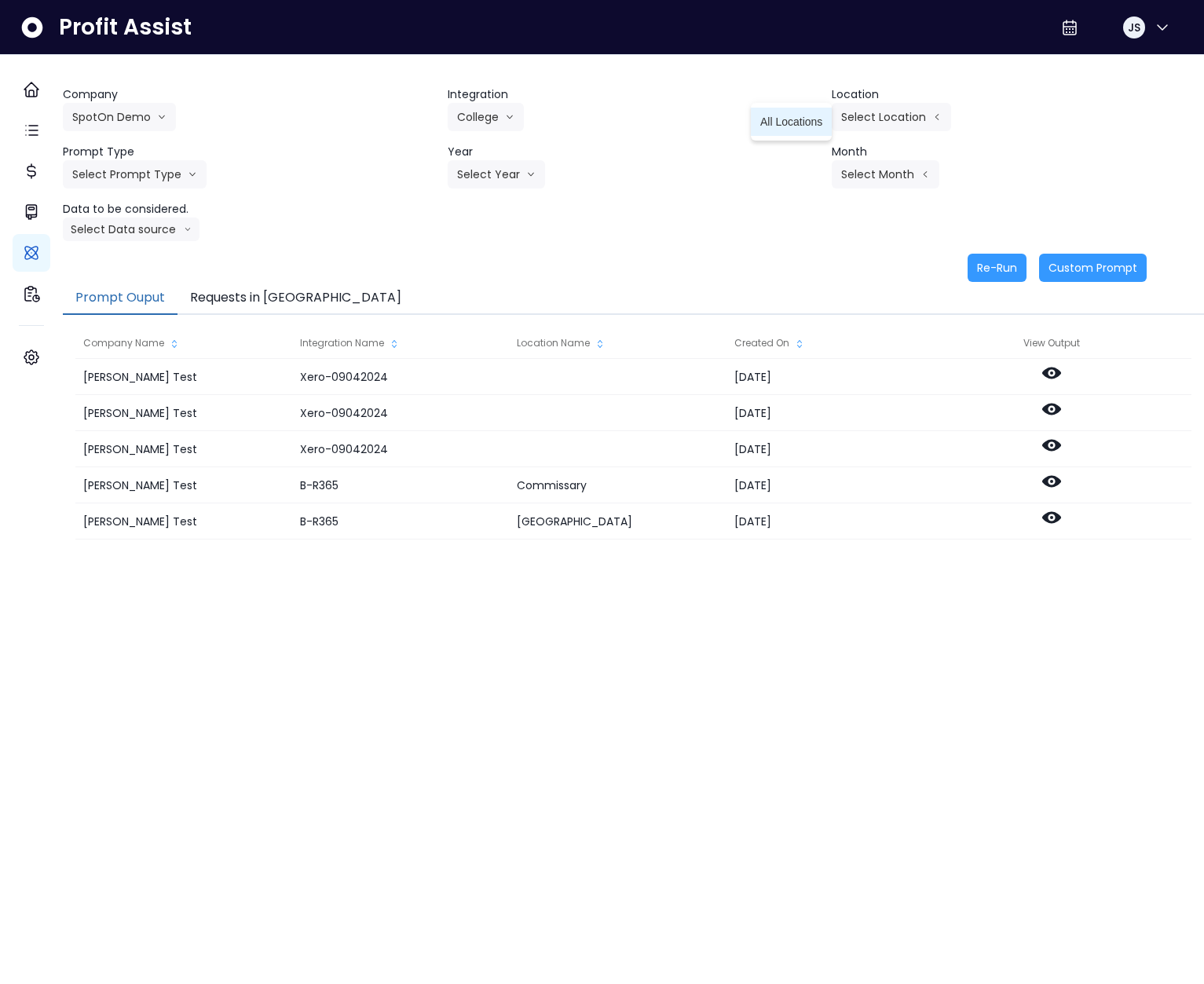
click at [801, 128] on span "All Locations" at bounding box center [791, 122] width 62 height 16
click at [159, 173] on button "Select Prompt Type" at bounding box center [134, 174] width 144 height 29
click at [148, 205] on span "Monthly Summary" at bounding box center [116, 207] width 89 height 16
click at [491, 169] on button "Select Year" at bounding box center [496, 174] width 97 height 29
click at [480, 256] on span "2025" at bounding box center [469, 264] width 25 height 16
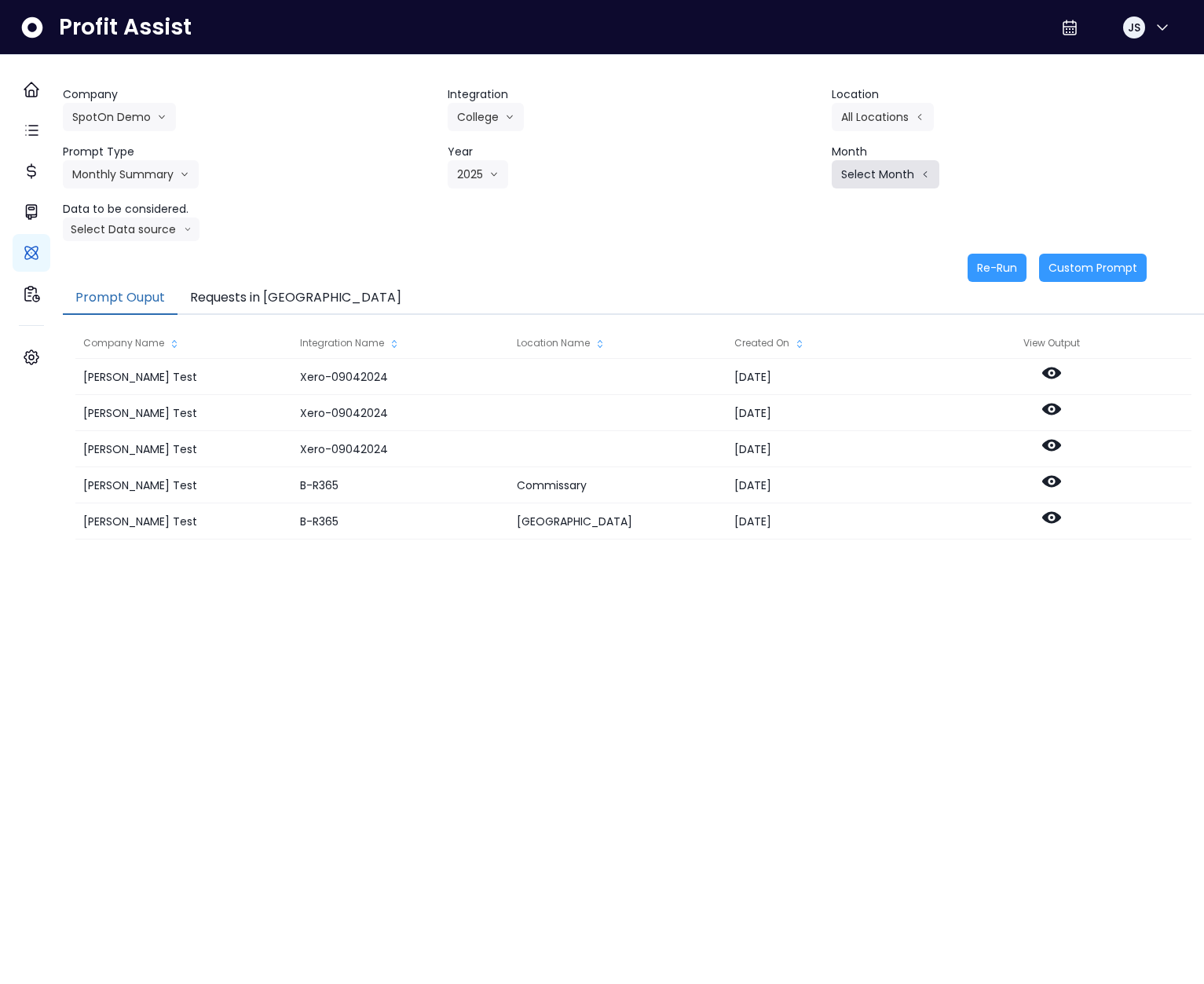
click at [881, 172] on button "Select Month" at bounding box center [885, 174] width 108 height 29
click at [792, 324] on span "June" at bounding box center [807, 320] width 30 height 16
click at [167, 223] on button "Select Data source" at bounding box center [131, 229] width 137 height 24
click at [163, 287] on span "Location Analysis" at bounding box center [125, 288] width 105 height 16
click at [968, 269] on button "Re-Run" at bounding box center [997, 268] width 59 height 29
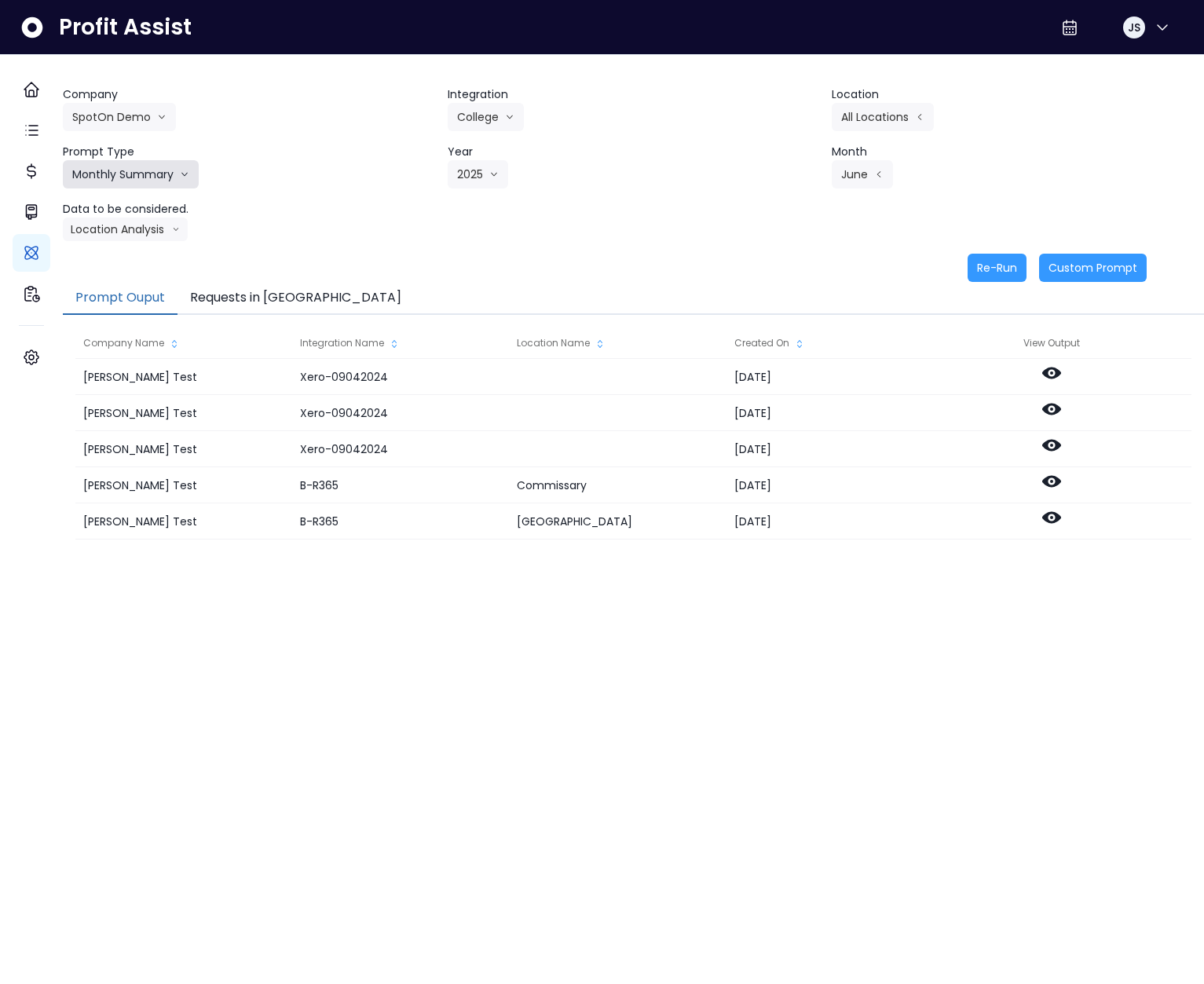
click at [182, 179] on button "Monthly Summary" at bounding box center [130, 174] width 136 height 29
click at [160, 227] on span "Error Task" at bounding box center [116, 235] width 89 height 16
click at [986, 272] on button "Re-Run" at bounding box center [997, 268] width 59 height 29
click at [232, 311] on button "Requests in [GEOGRAPHIC_DATA]" at bounding box center [295, 298] width 236 height 33
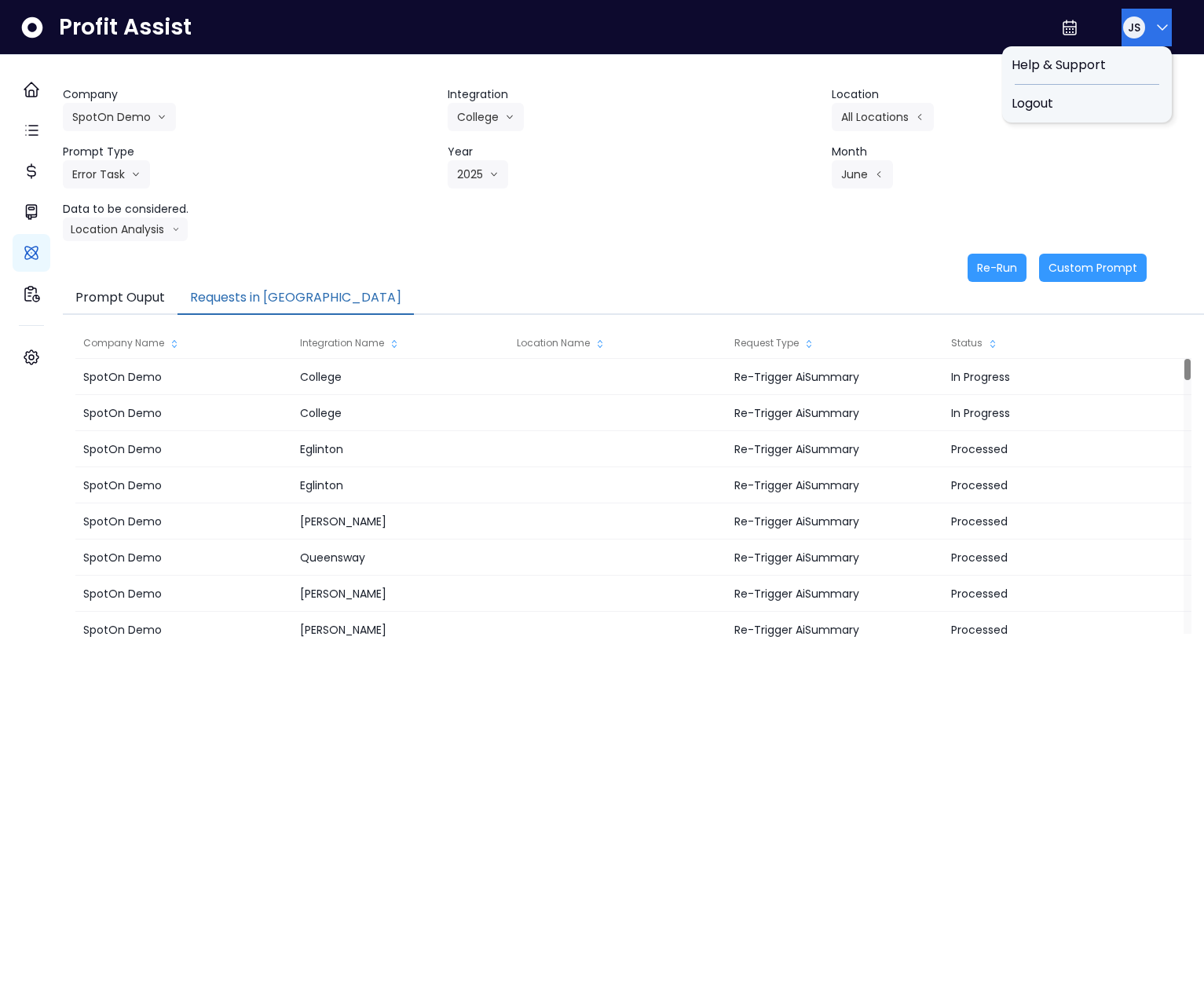
click at [1153, 20] on icon "button" at bounding box center [1162, 28] width 19 height 19
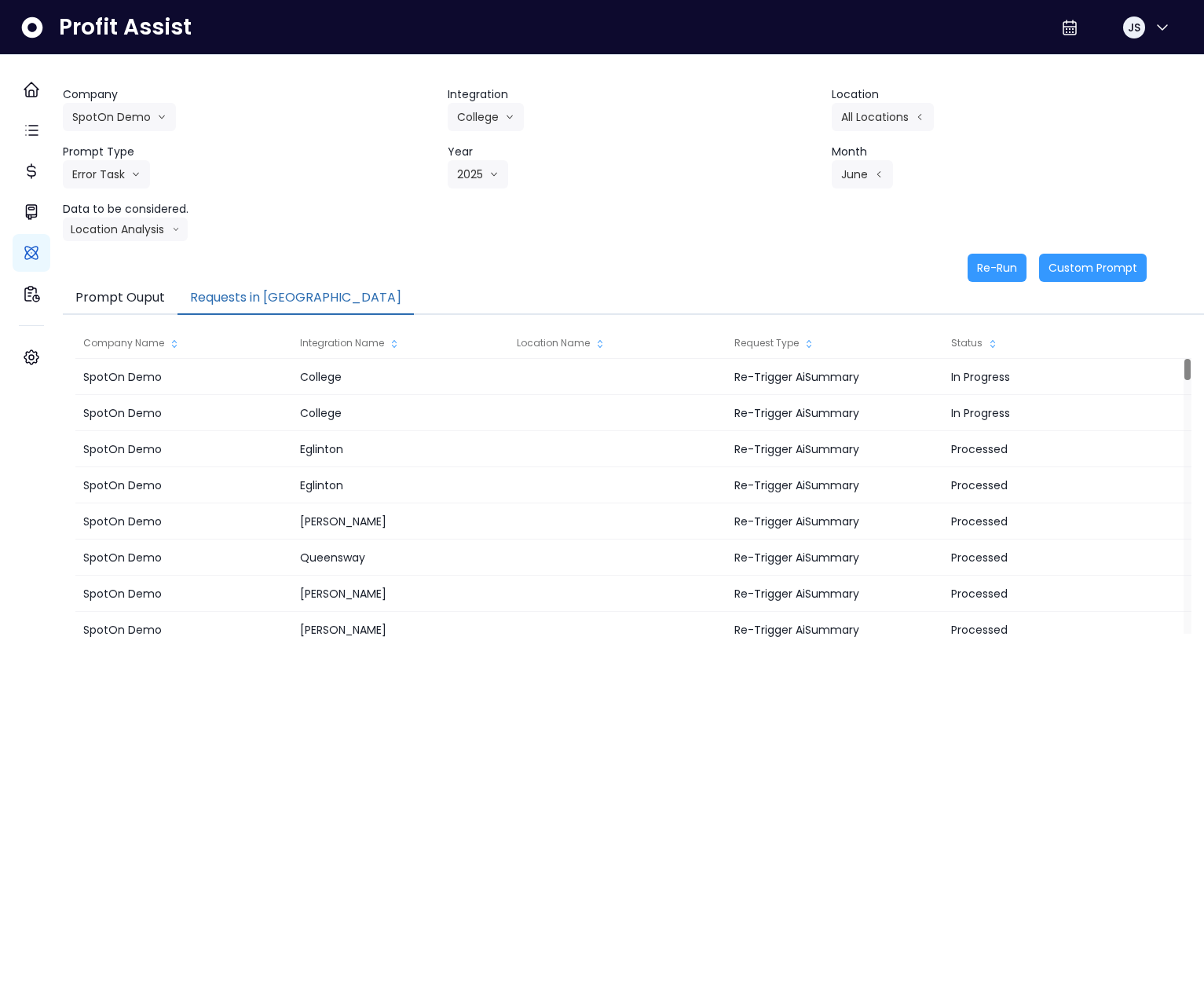
click at [798, 56] on div "Company SpotOn Demo Hardik Test koras Bakery SpotOn Demo TestLOCATION Integrati…" at bounding box center [633, 355] width 1141 height 600
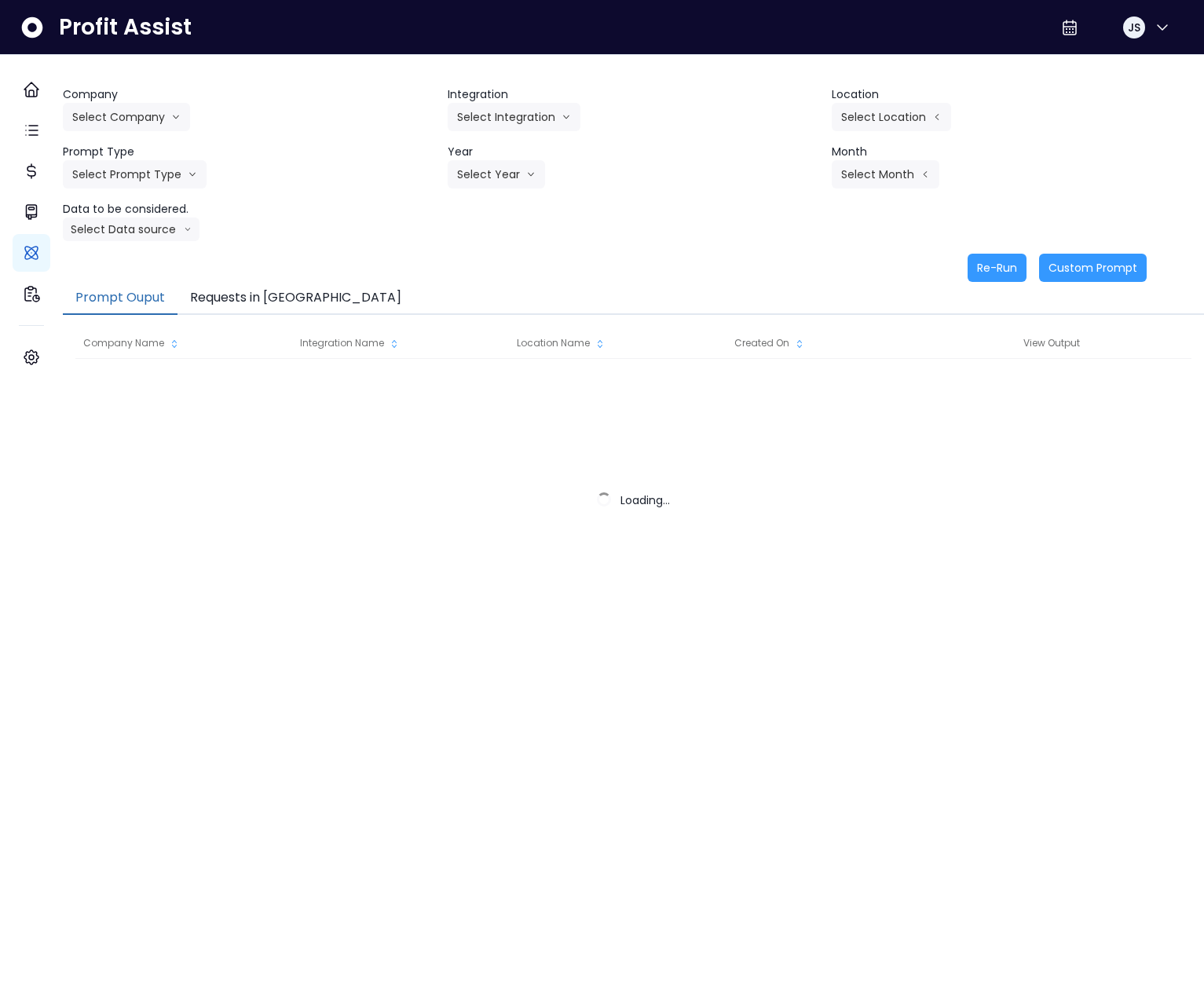
click at [299, 295] on button "Requests in [GEOGRAPHIC_DATA]" at bounding box center [295, 298] width 236 height 33
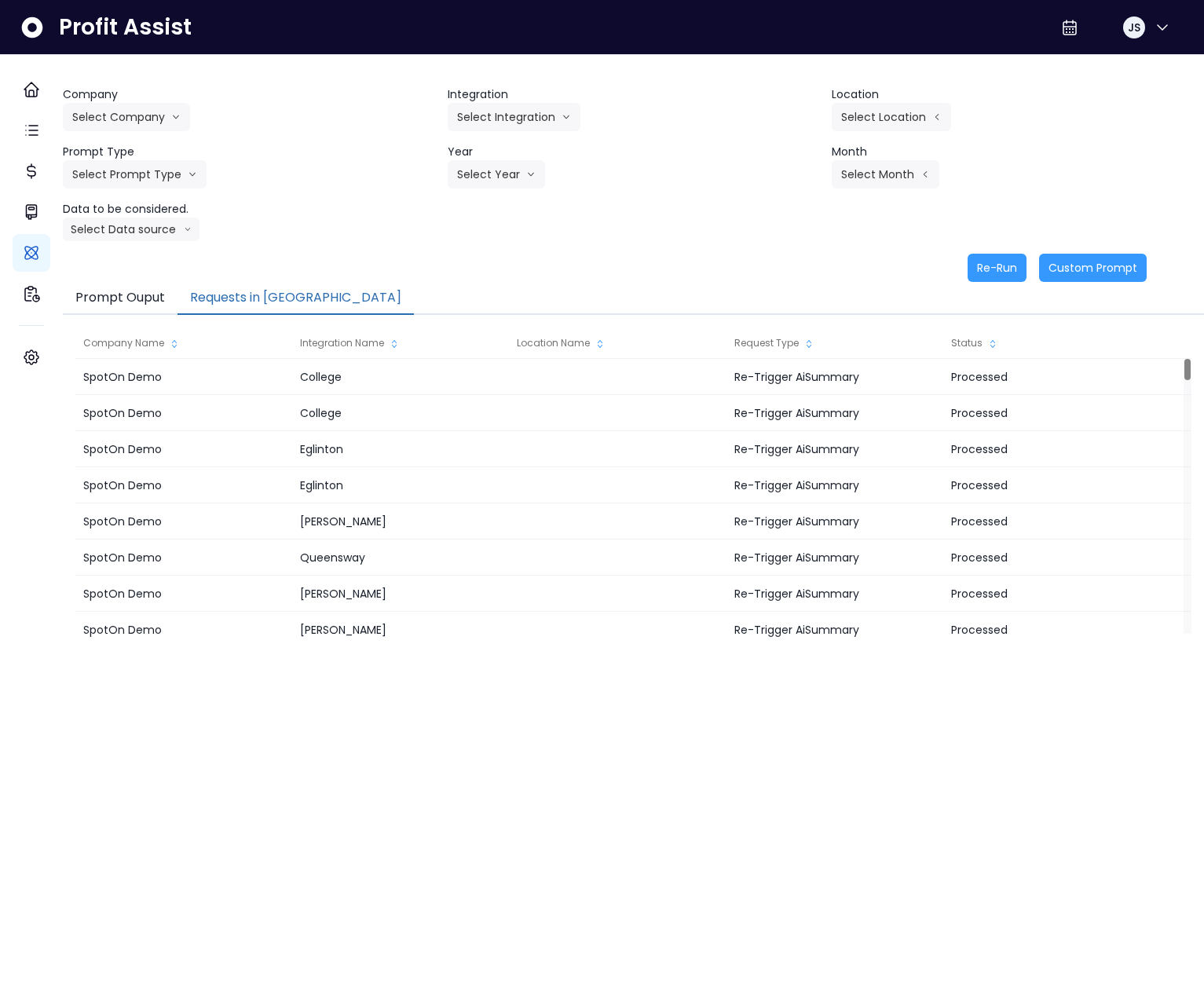
click at [288, 295] on button "Requests in [GEOGRAPHIC_DATA]" at bounding box center [295, 298] width 236 height 33
click at [177, 114] on button "Select Company" at bounding box center [127, 117] width 128 height 29
click at [147, 210] on span "SpotOn Demo" at bounding box center [128, 207] width 113 height 16
click at [512, 119] on button "Select Integration" at bounding box center [513, 117] width 132 height 29
click at [501, 155] on span "College" at bounding box center [503, 149] width 93 height 16
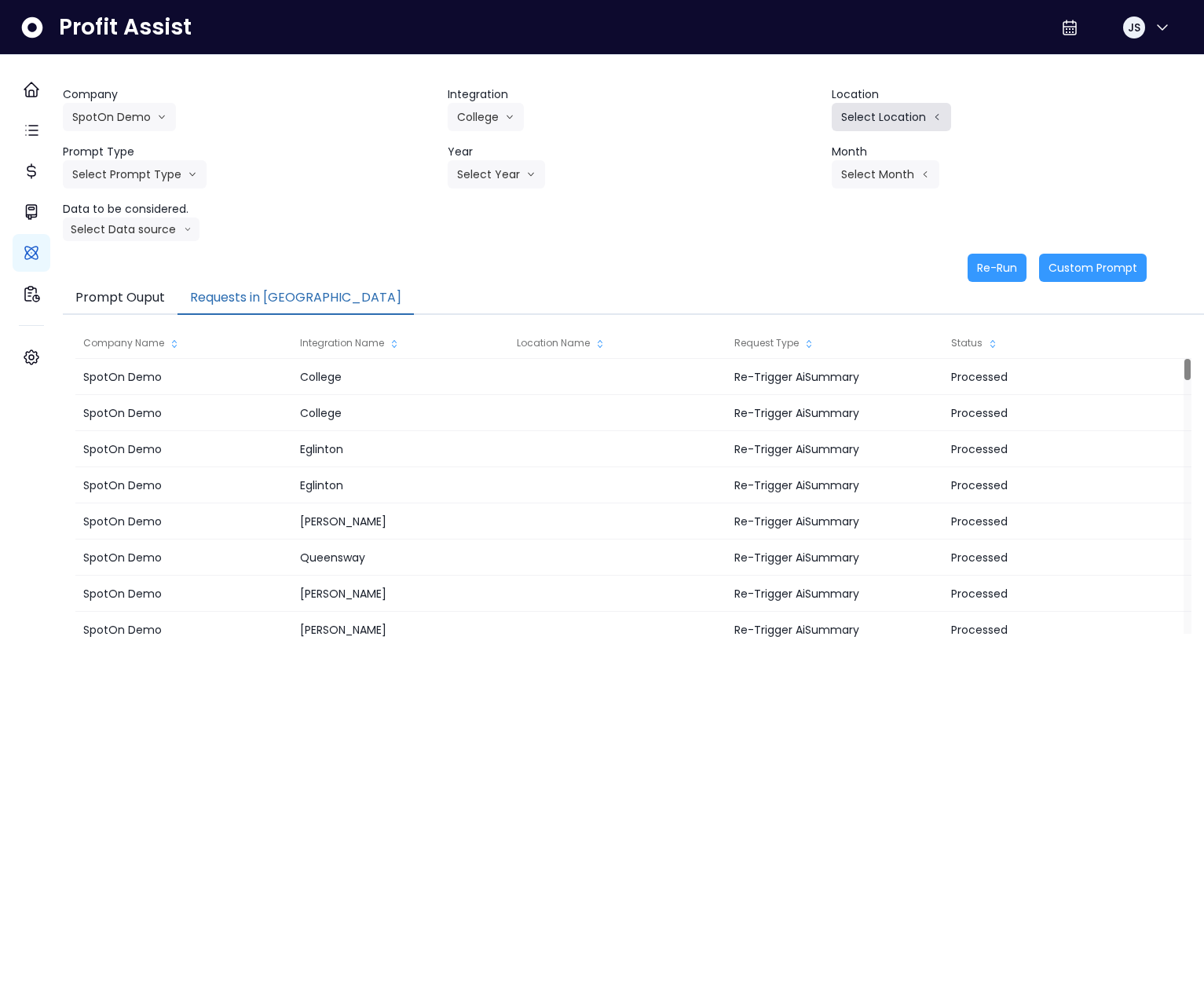
click at [884, 114] on button "Select Location" at bounding box center [891, 117] width 119 height 29
click at [788, 121] on span "All Locations" at bounding box center [791, 122] width 62 height 16
click at [173, 180] on button "Select Prompt Type" at bounding box center [134, 174] width 144 height 29
click at [134, 247] on li "Error Task" at bounding box center [116, 236] width 108 height 29
click at [478, 176] on button "Select Year" at bounding box center [496, 174] width 97 height 29
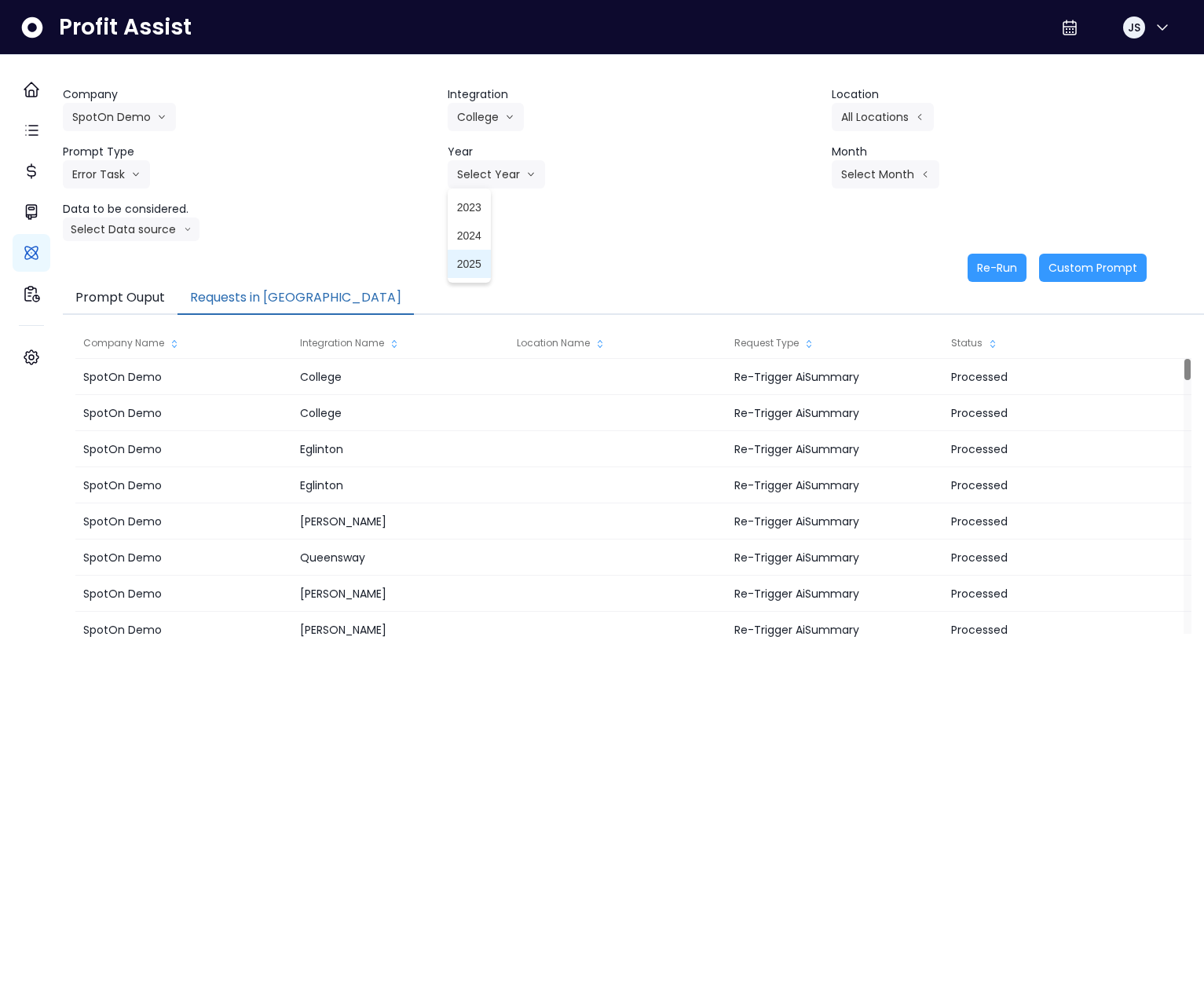
click at [478, 262] on span "2025" at bounding box center [469, 264] width 25 height 16
click at [868, 167] on button "Select Month" at bounding box center [885, 174] width 108 height 29
click at [792, 327] on span "June" at bounding box center [807, 320] width 30 height 16
click at [169, 233] on button "Select Data source" at bounding box center [131, 229] width 137 height 24
click at [155, 261] on span "Comparison overtime" at bounding box center [125, 260] width 105 height 16
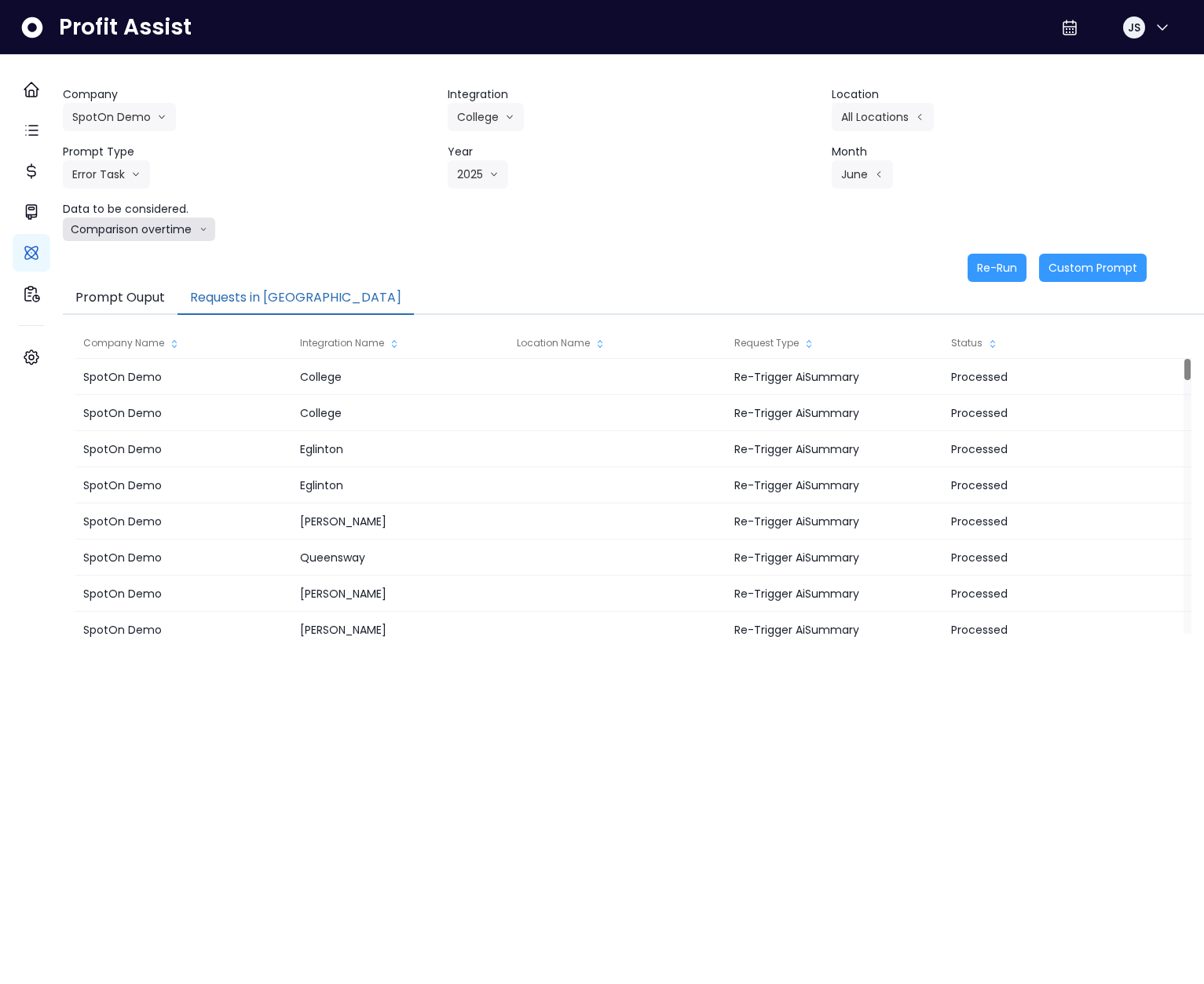
click at [161, 226] on button "Comparison overtime" at bounding box center [139, 229] width 152 height 24
click at [149, 276] on li "Location Analysis" at bounding box center [125, 288] width 124 height 29
click at [151, 225] on button "Location Analysis" at bounding box center [125, 229] width 125 height 24
click at [145, 249] on li "Comparison overtime" at bounding box center [125, 260] width 124 height 29
click at [968, 265] on button "Re-Run" at bounding box center [997, 268] width 59 height 29
